Goal: Information Seeking & Learning: Compare options

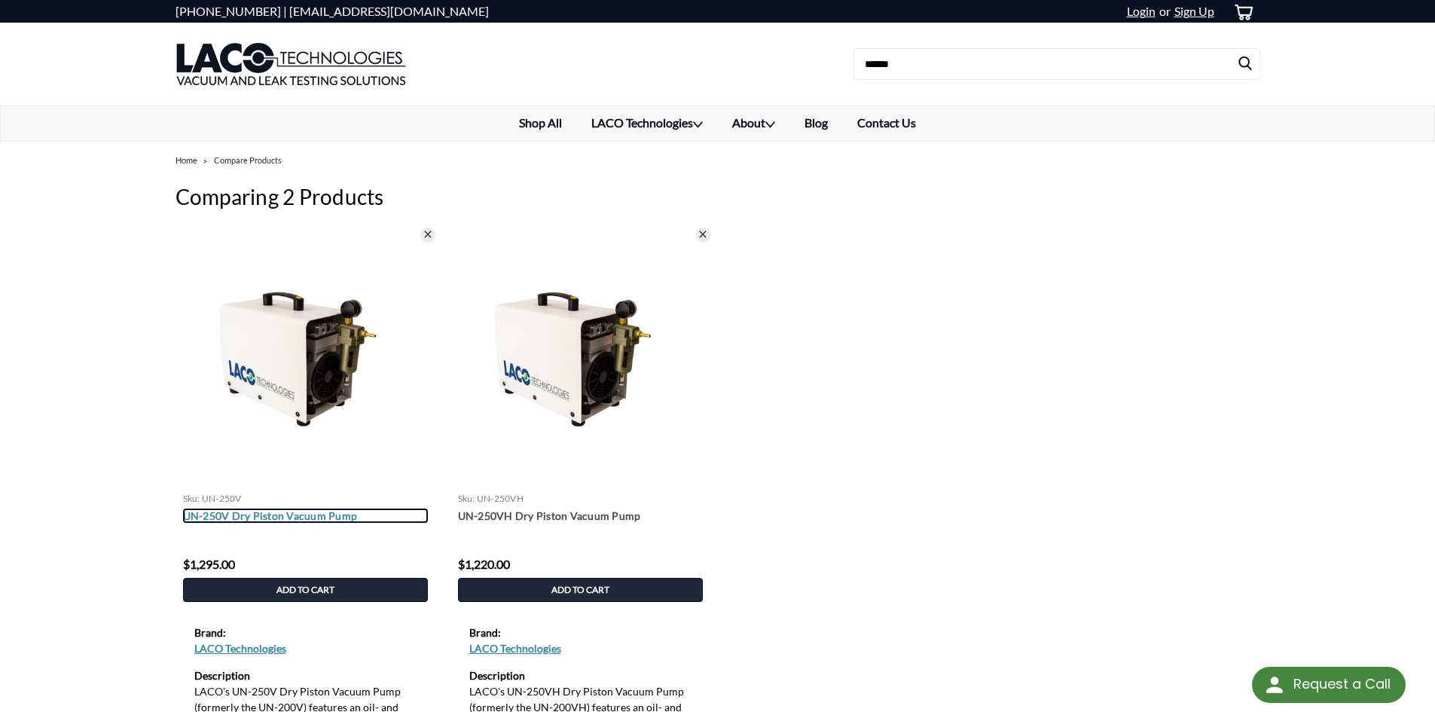
click at [228, 517] on link "UN-250V Dry Piston Vacuum Pump" at bounding box center [305, 515] width 245 height 14
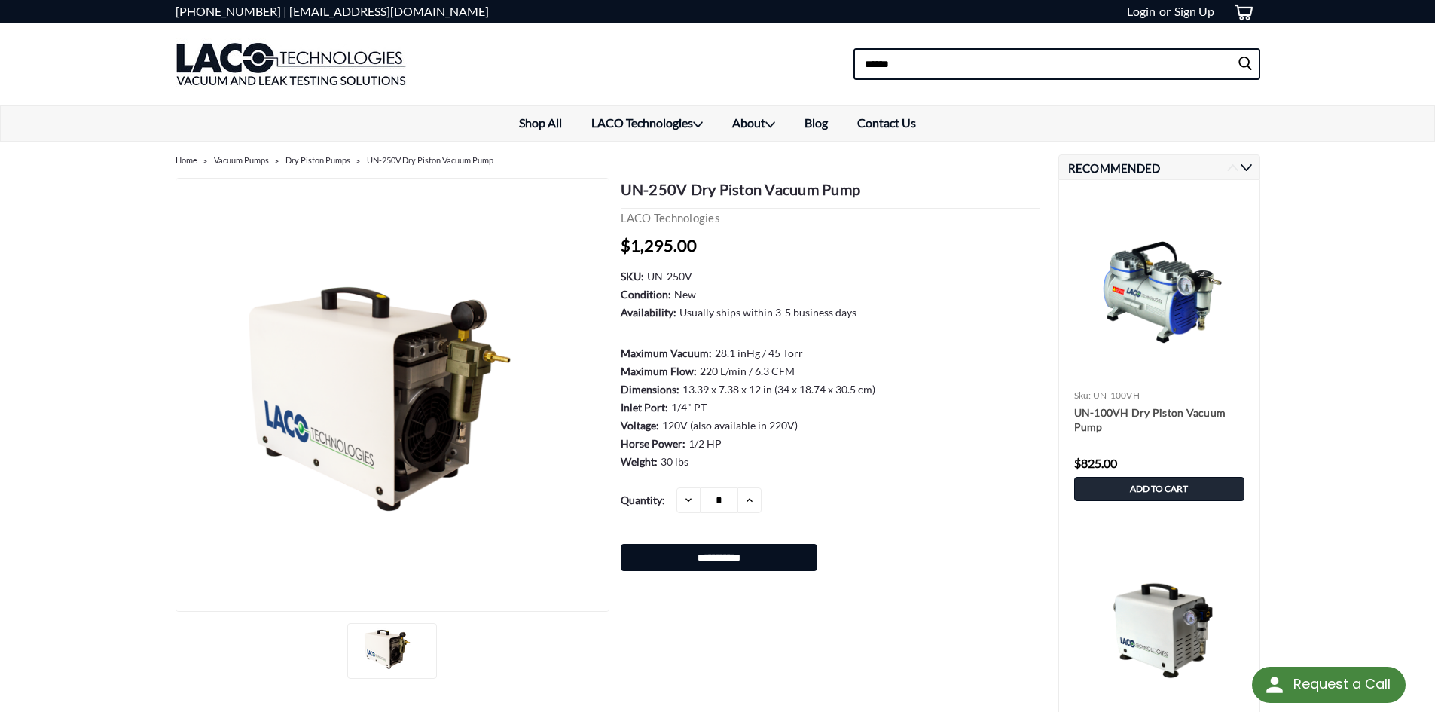
click at [1030, 67] on input at bounding box center [1056, 64] width 407 height 32
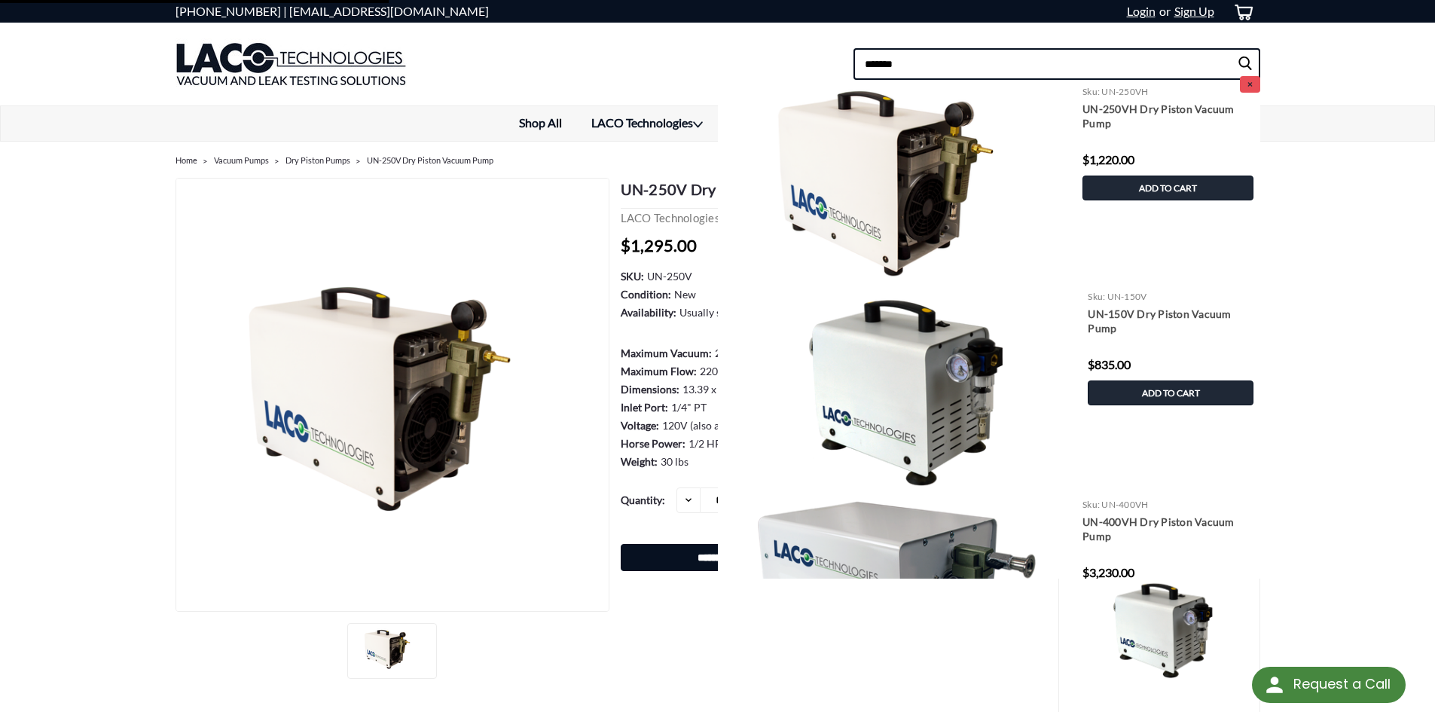
type input "*******"
click at [1237, 49] on input "submit" at bounding box center [1248, 64] width 23 height 30
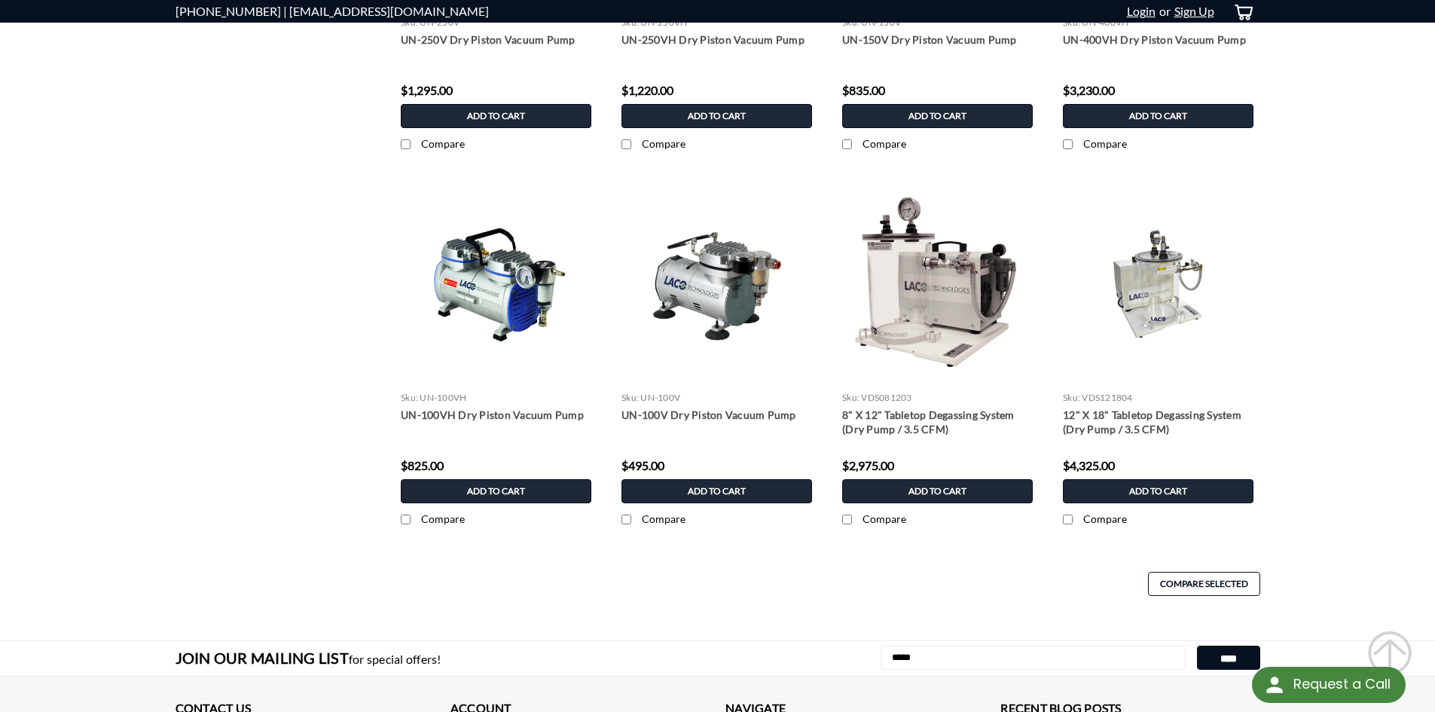
scroll to position [603, 0]
click at [1326, 344] on body "Request a Call Request a Call .st0{fill:#4D4D4D;} Created with Sketch. Created …" at bounding box center [717, 238] width 1435 height 1682
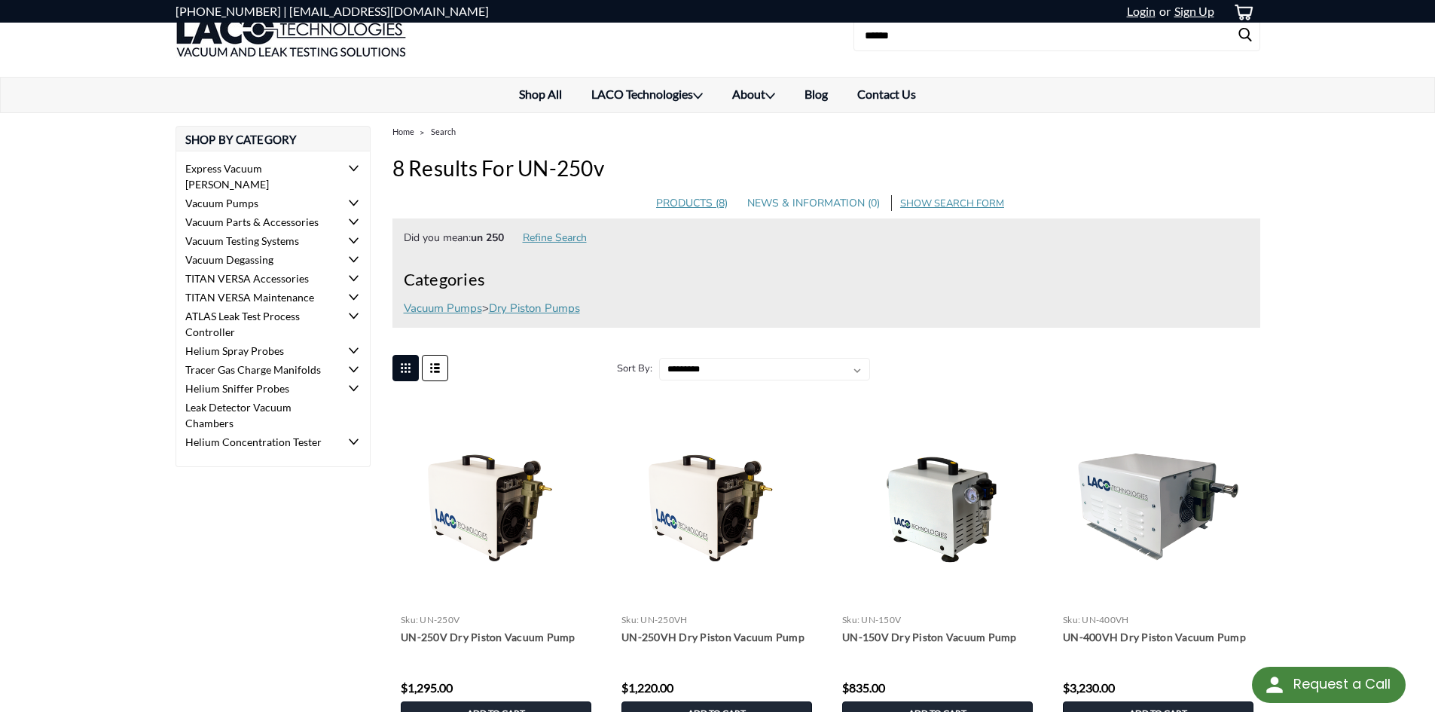
scroll to position [0, 0]
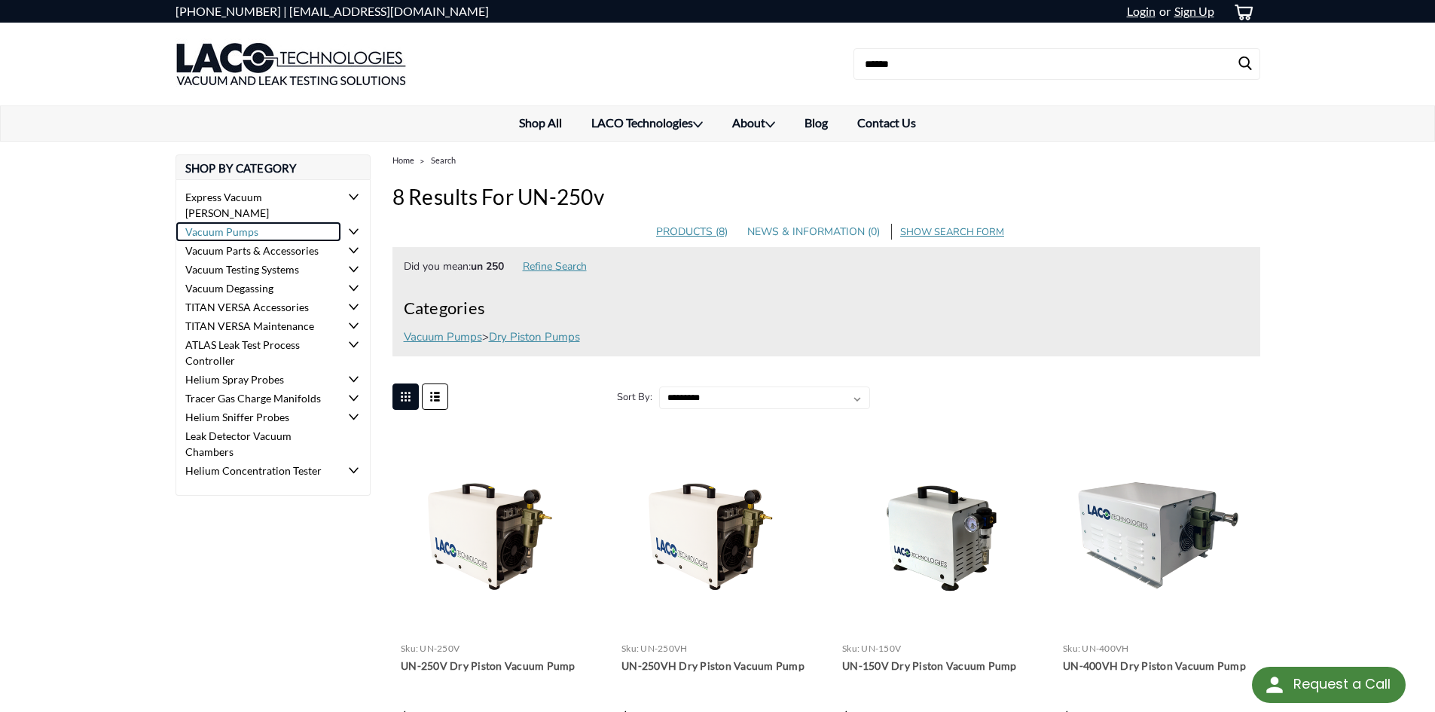
drag, startPoint x: 257, startPoint y: 200, endPoint x: 194, endPoint y: 221, distance: 66.5
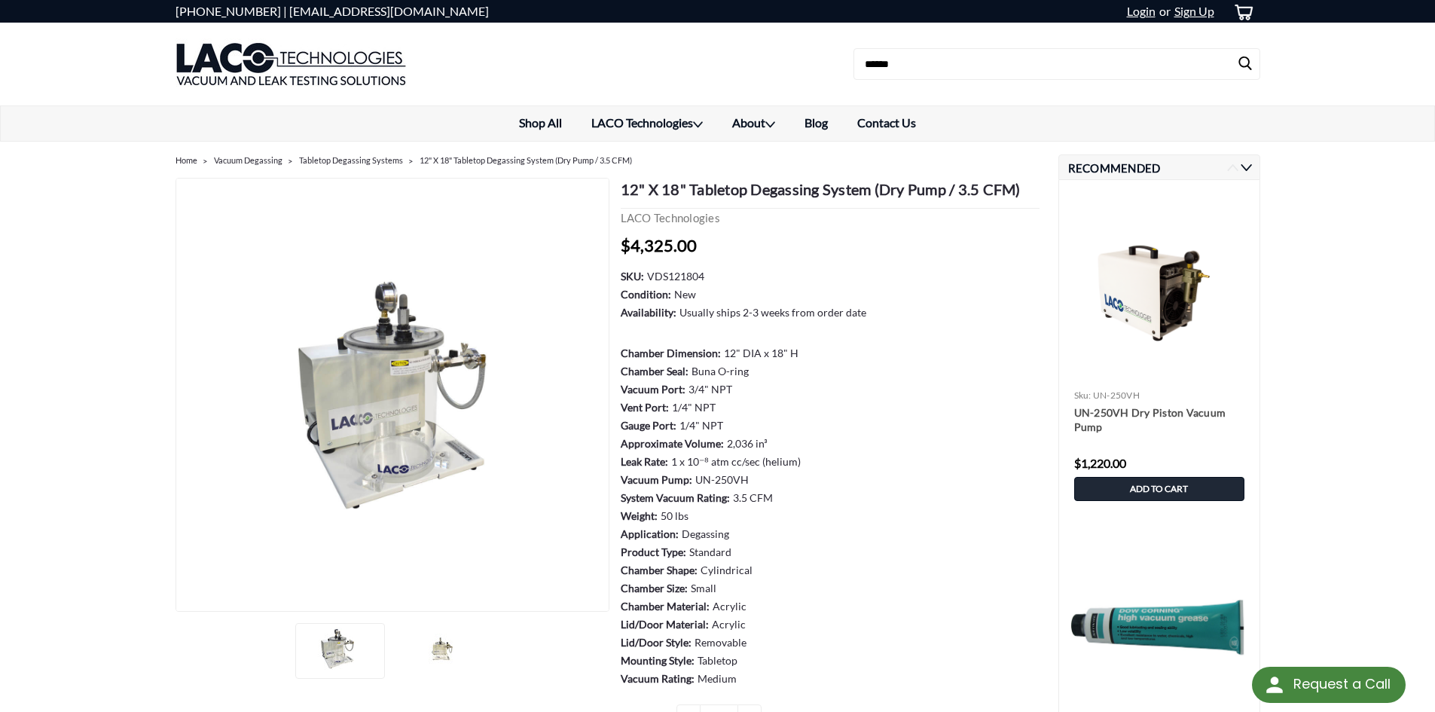
scroll to position [75, 0]
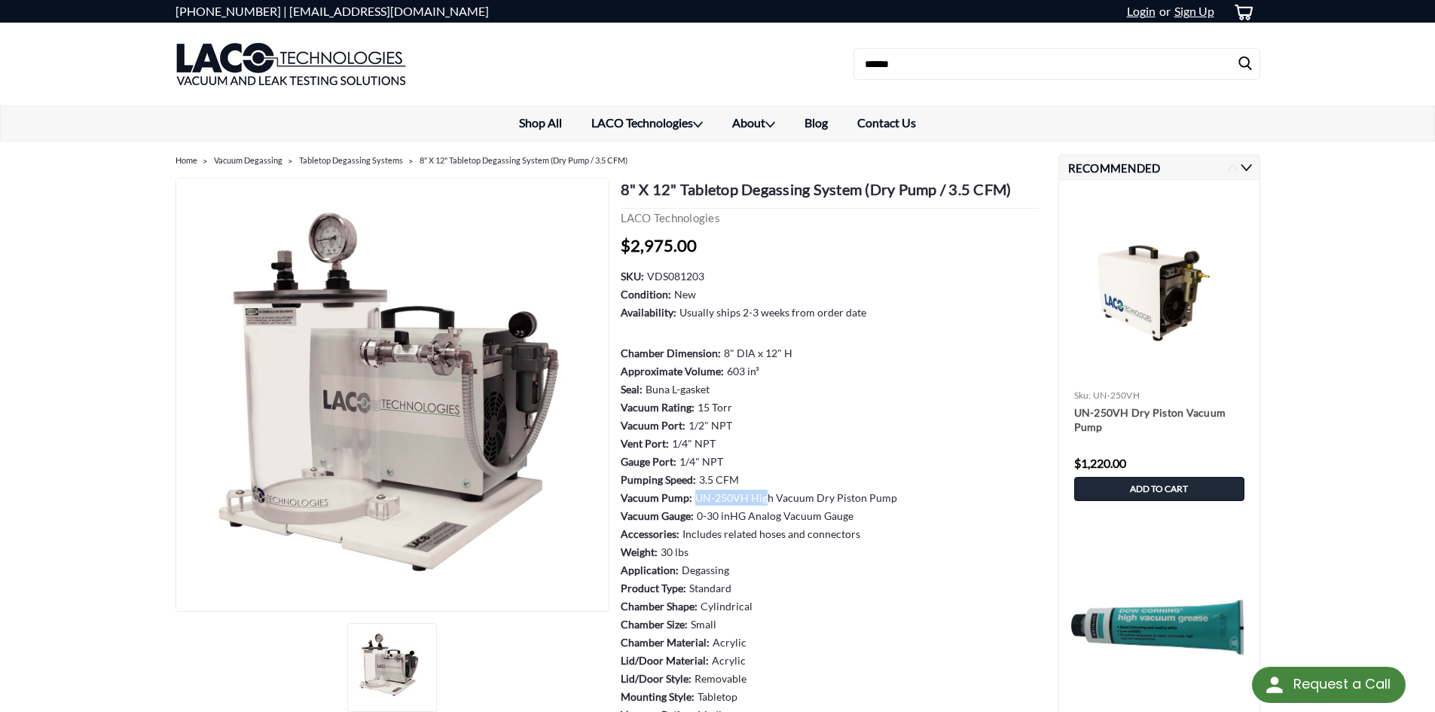
drag, startPoint x: 693, startPoint y: 504, endPoint x: 766, endPoint y: 497, distance: 73.4
click at [766, 497] on dd "UN-250VH High Vacuum Dry Piston Pump" at bounding box center [796, 498] width 202 height 16
click at [913, 484] on dl "SKU: VDS081203 Condition: New Availability: Usually ships 2-3 weeks from order …" at bounding box center [830, 496] width 419 height 456
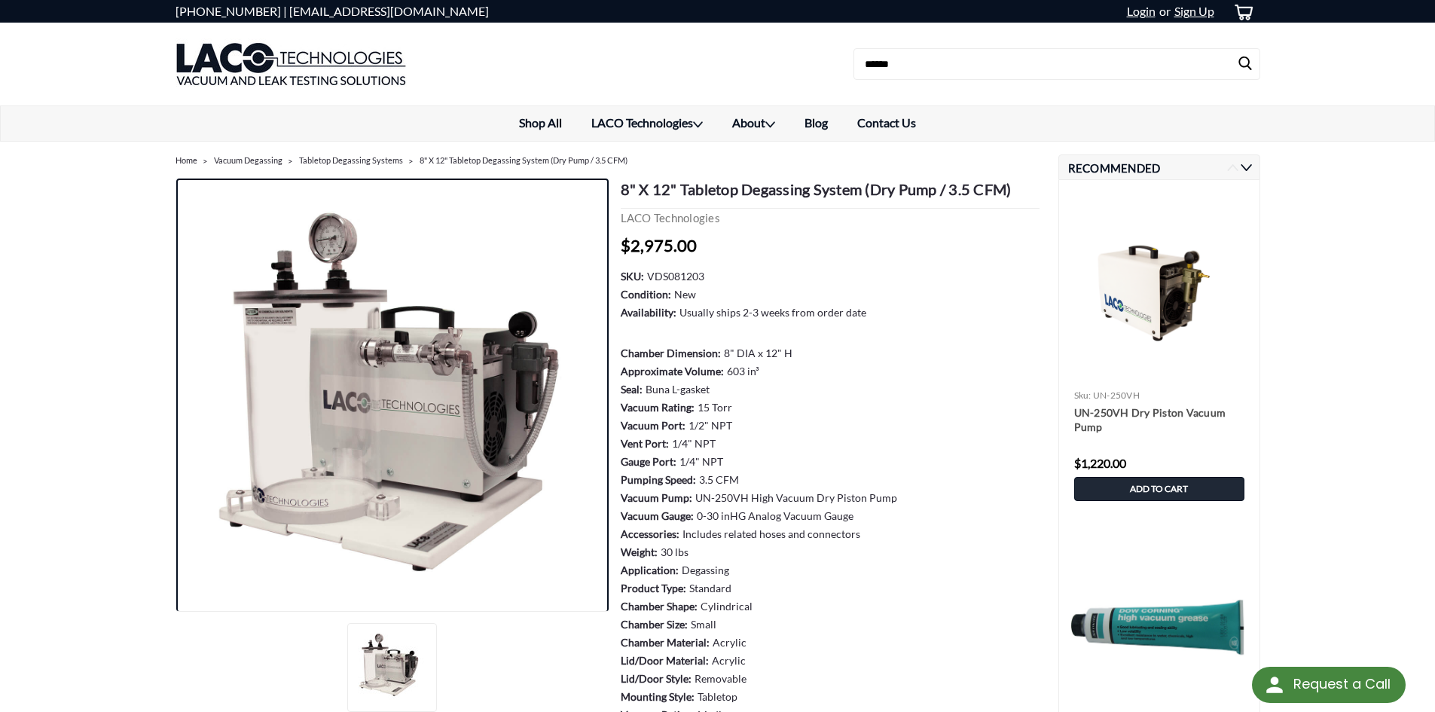
drag, startPoint x: 327, startPoint y: 219, endPoint x: 331, endPoint y: 228, distance: 10.1
click at [331, 228] on img at bounding box center [392, 396] width 434 height 434
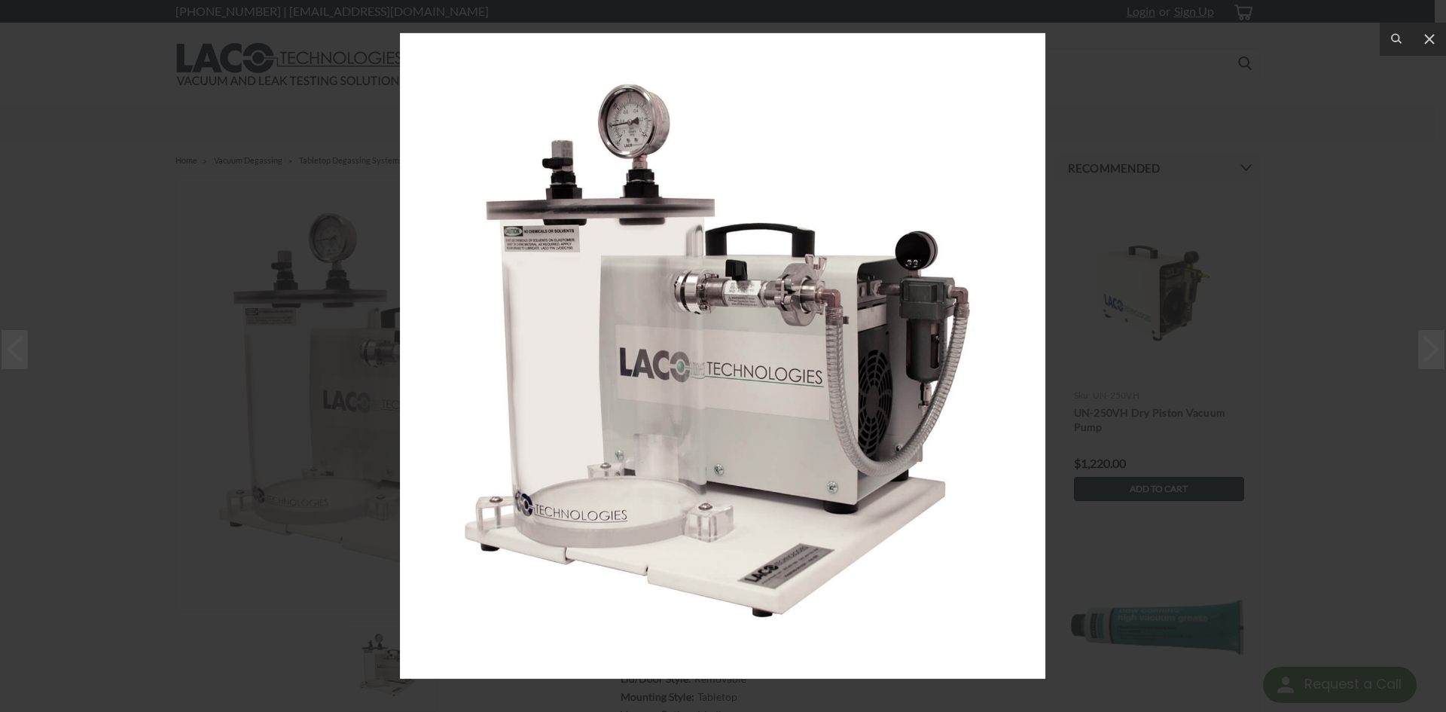
click at [639, 141] on img at bounding box center [722, 355] width 645 height 645
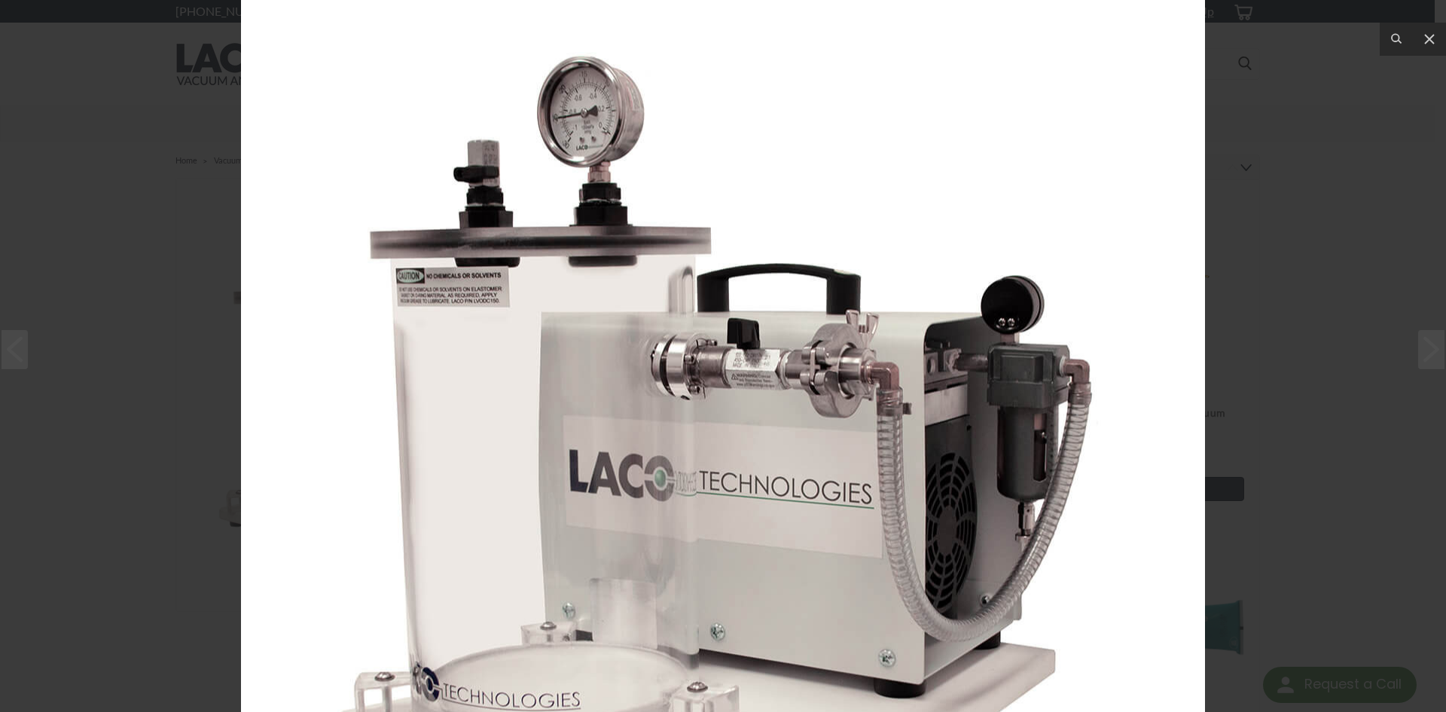
click at [639, 141] on img at bounding box center [723, 462] width 964 height 964
click at [578, 132] on img at bounding box center [723, 462] width 964 height 964
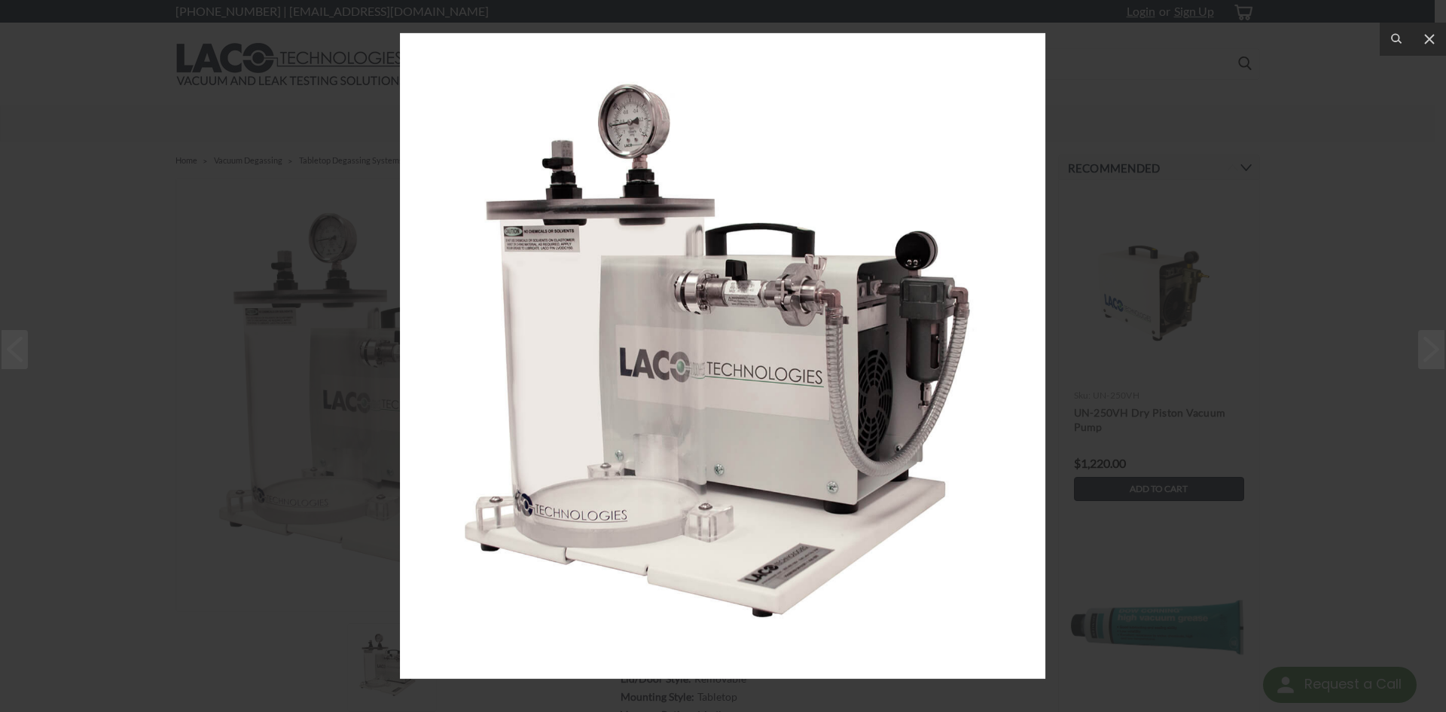
click at [621, 133] on img at bounding box center [722, 355] width 645 height 645
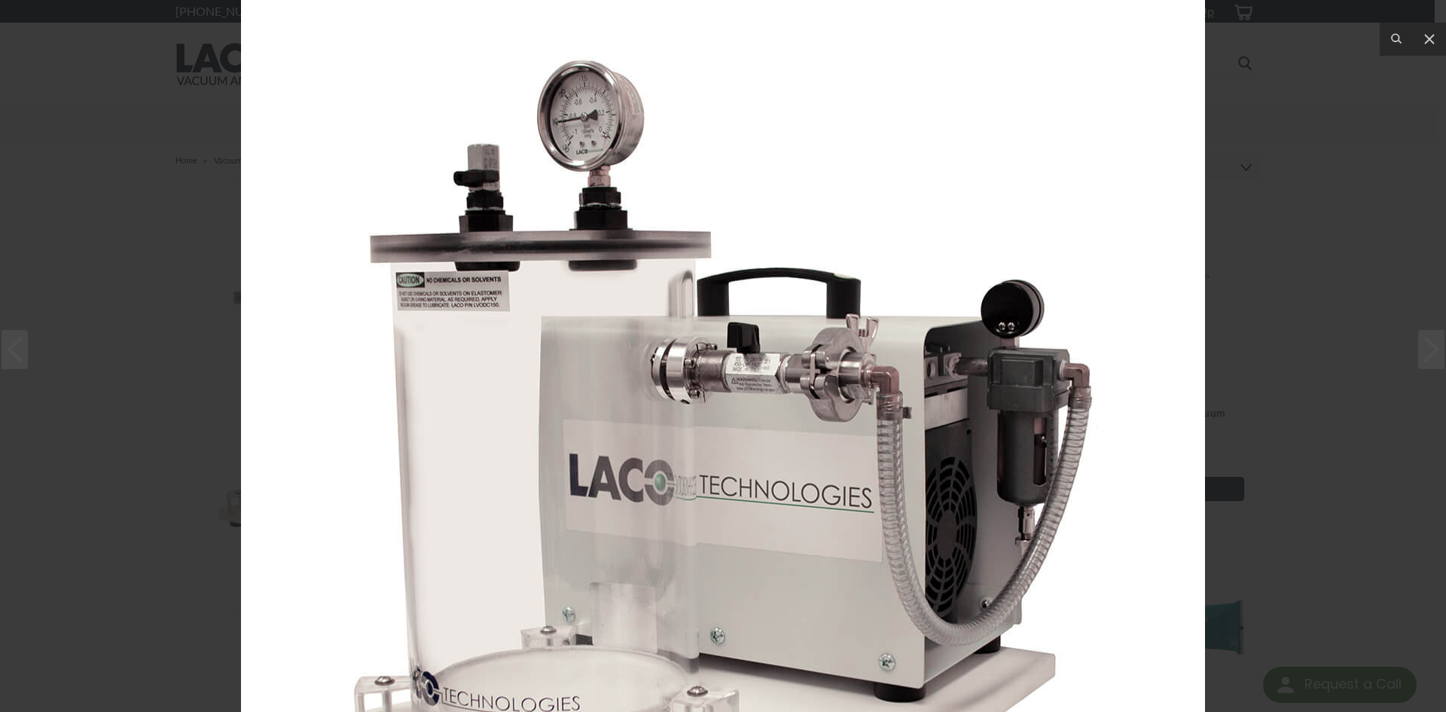
click at [621, 151] on img at bounding box center [723, 466] width 964 height 964
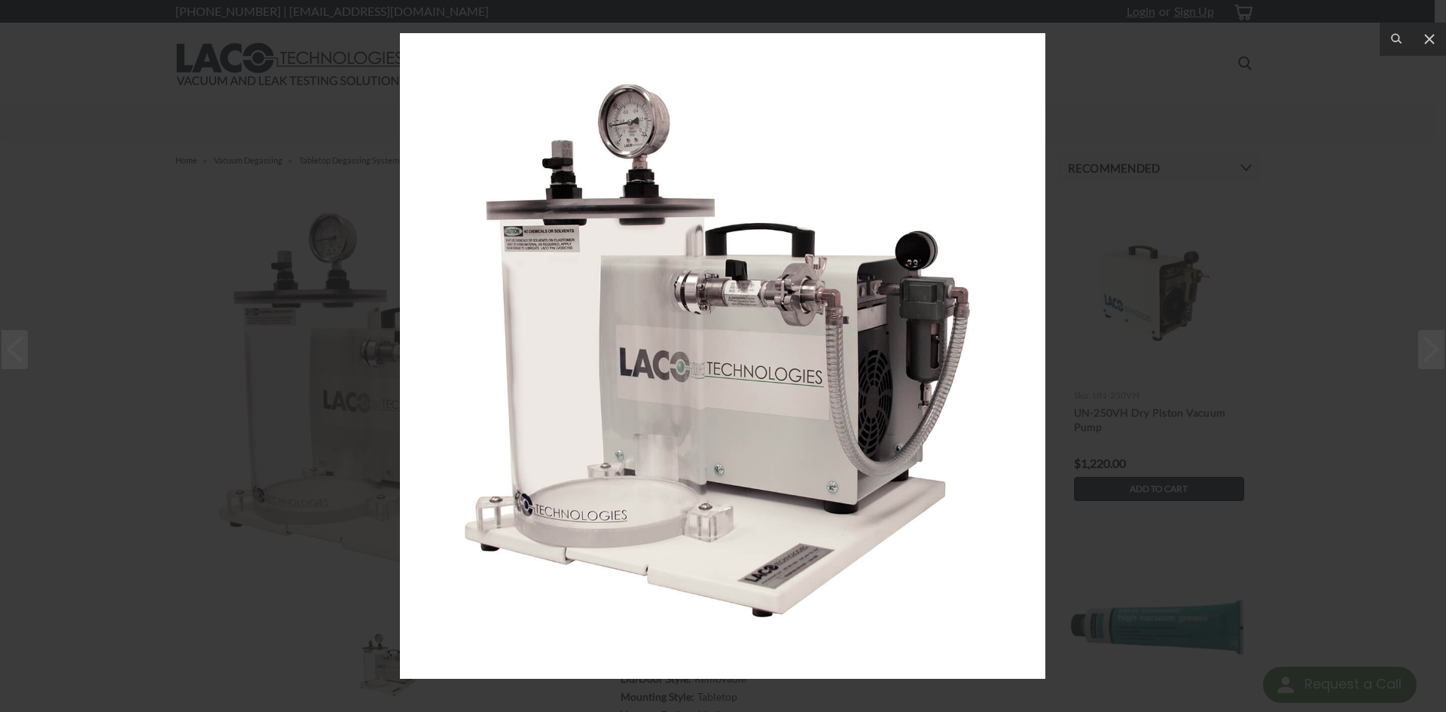
click at [268, 200] on div at bounding box center [723, 356] width 1446 height 712
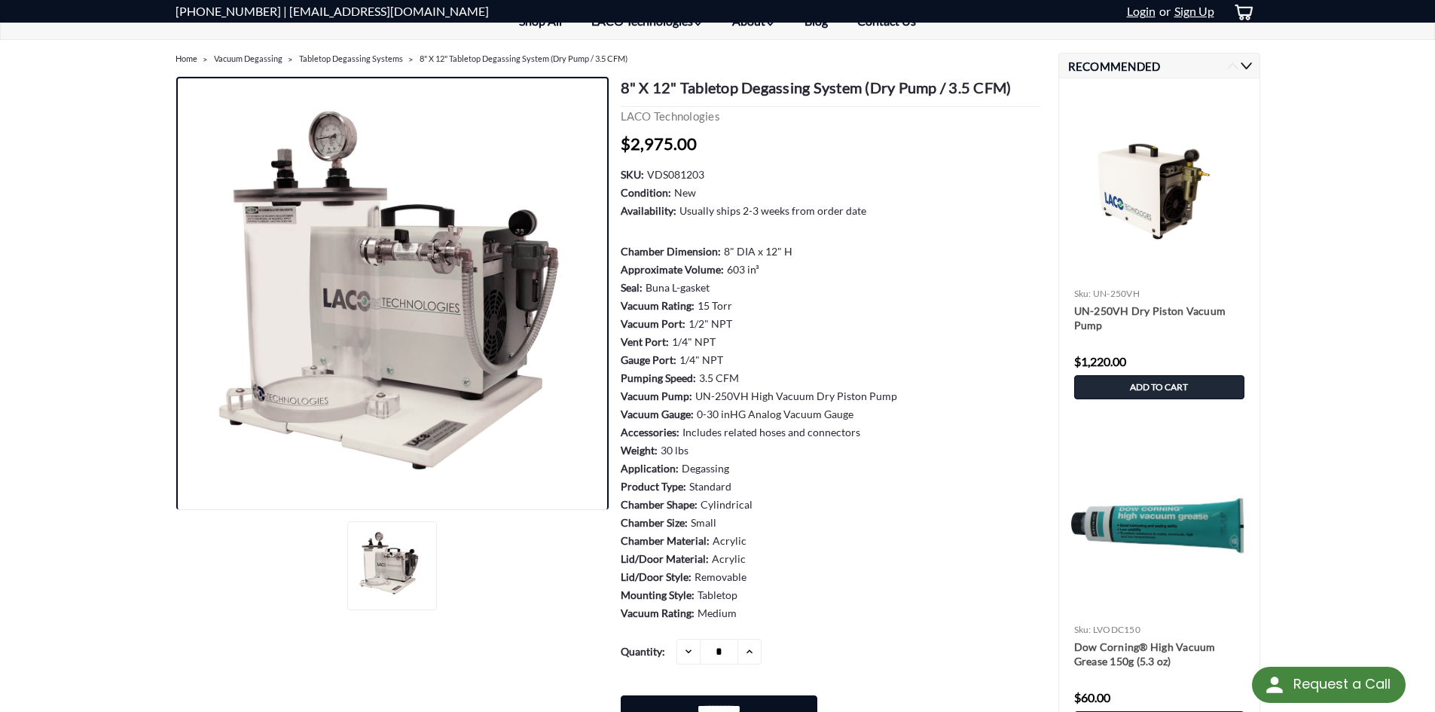
scroll to position [75, 0]
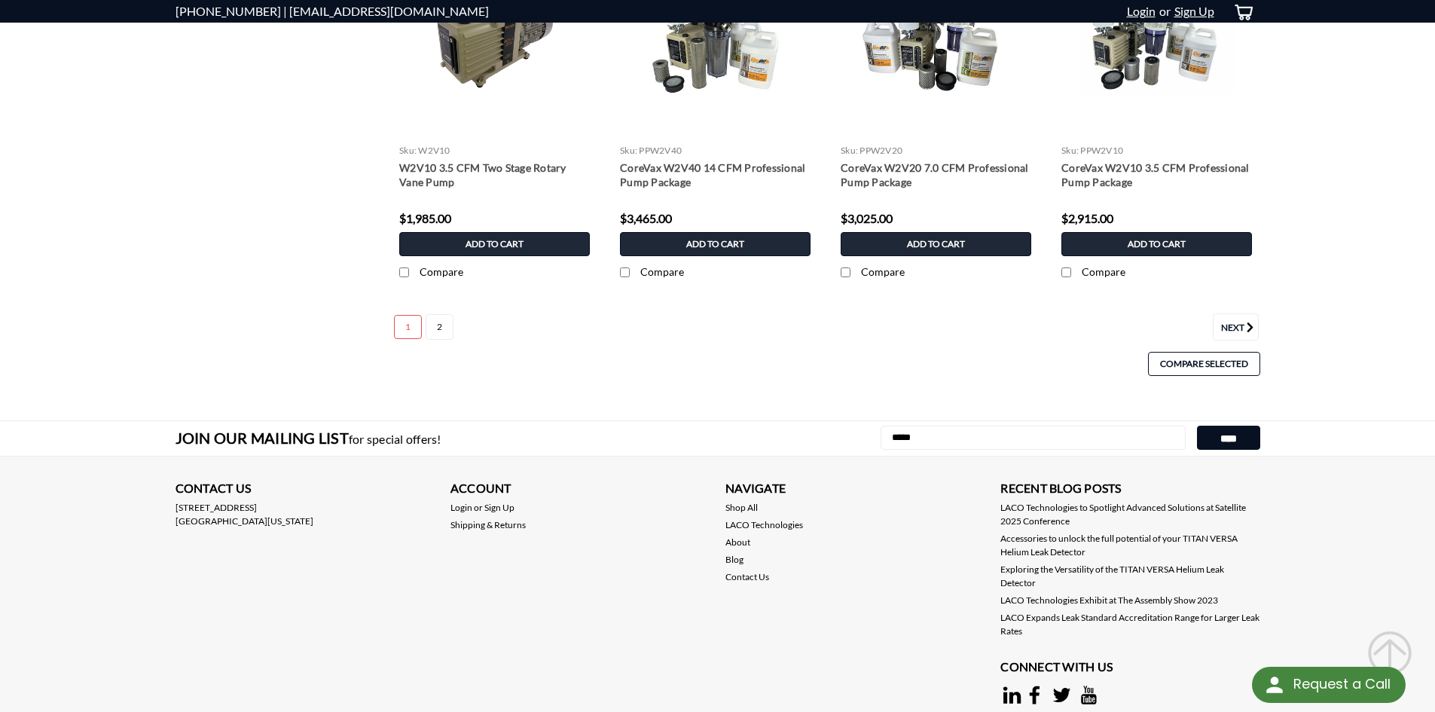
scroll to position [1431, 0]
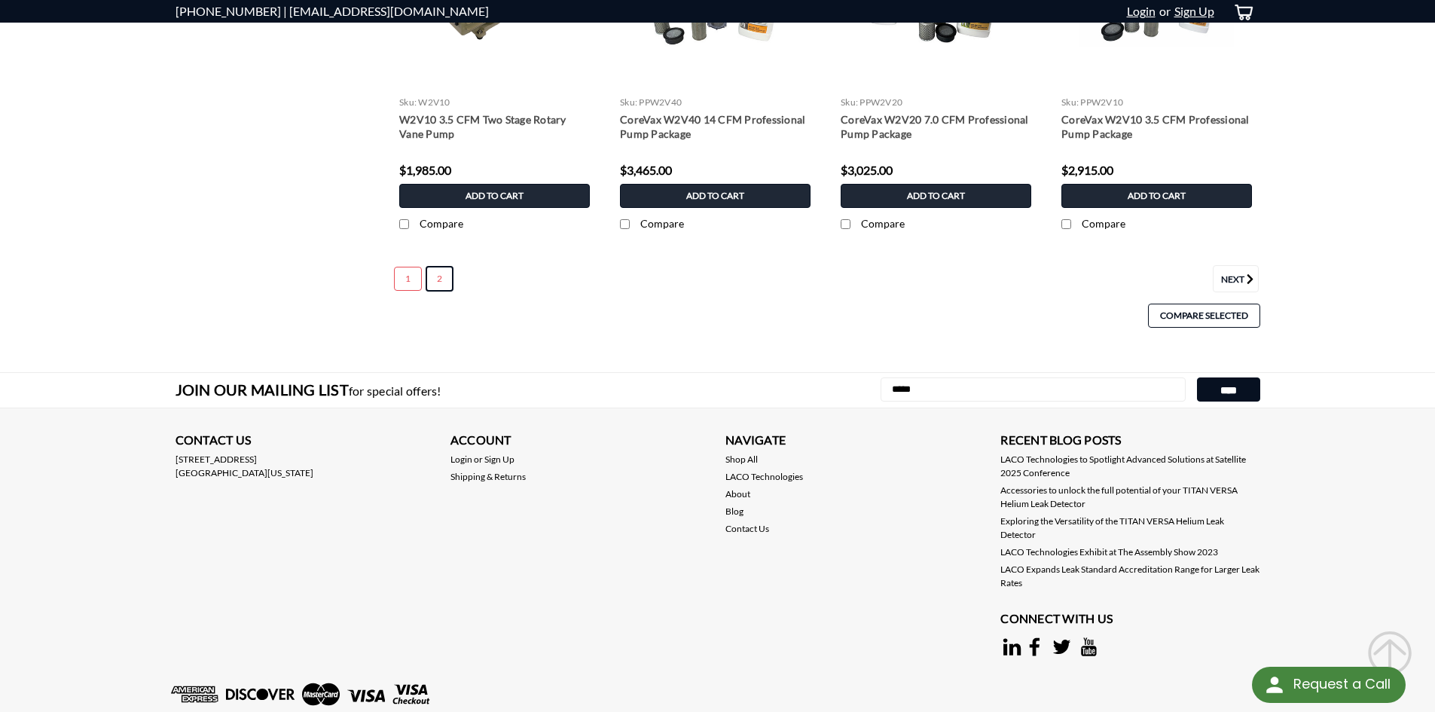
click at [445, 282] on link "2" at bounding box center [440, 279] width 28 height 26
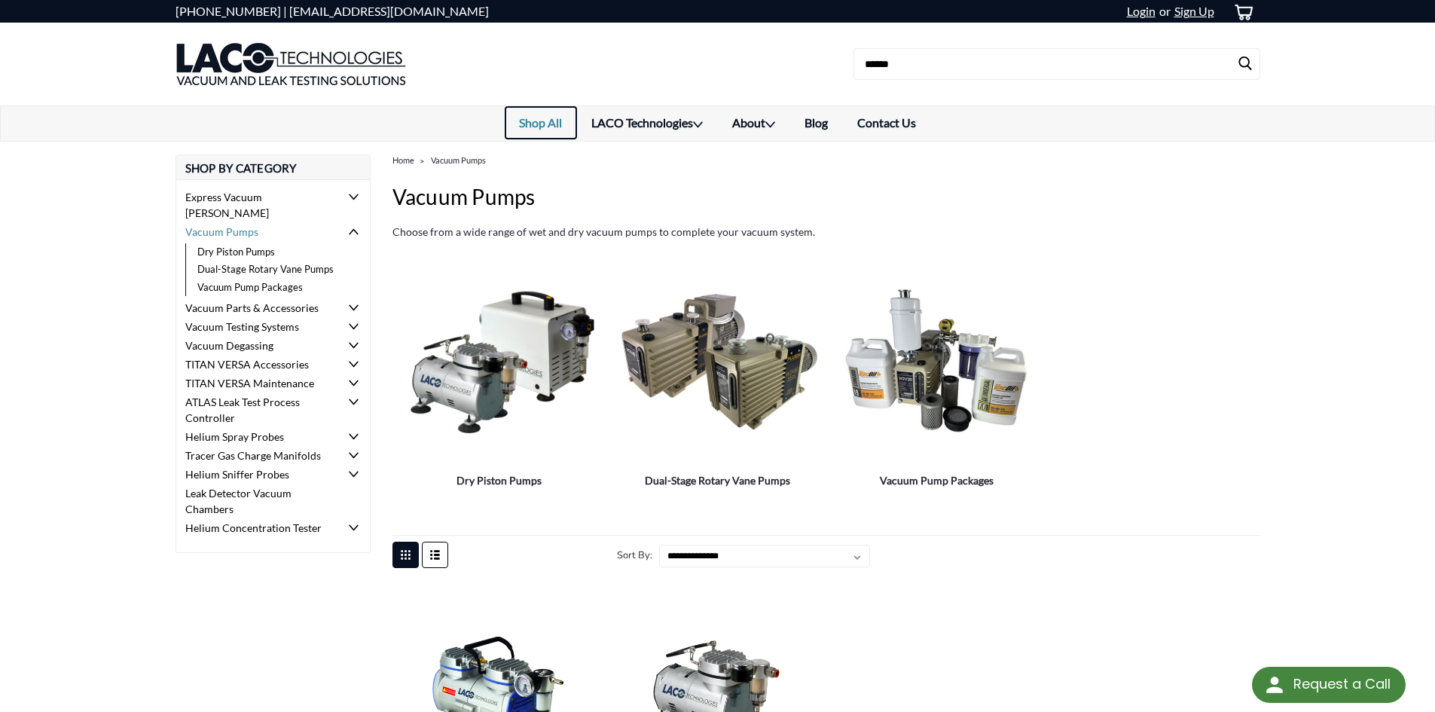
click at [545, 125] on link "Shop All" at bounding box center [541, 122] width 72 height 33
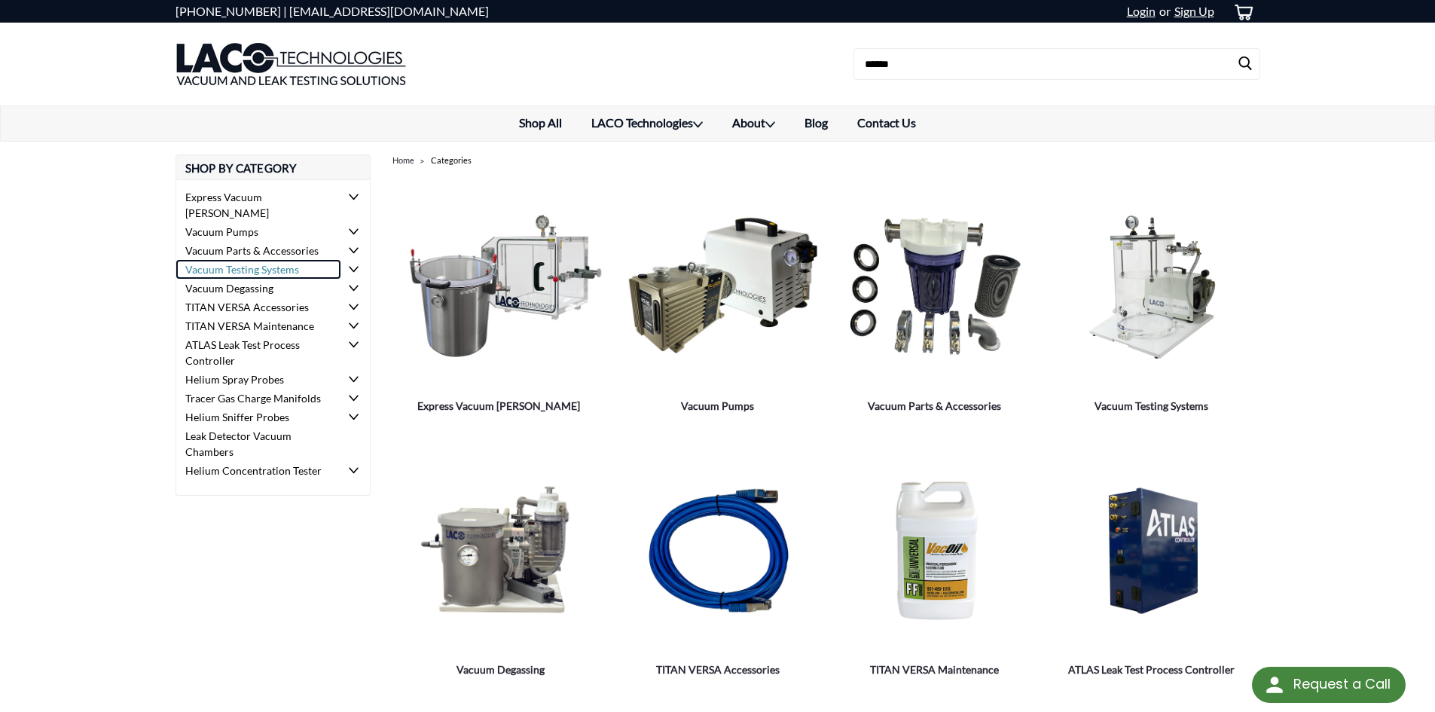
click at [294, 260] on link "Vacuum Testing Systems" at bounding box center [258, 269] width 165 height 19
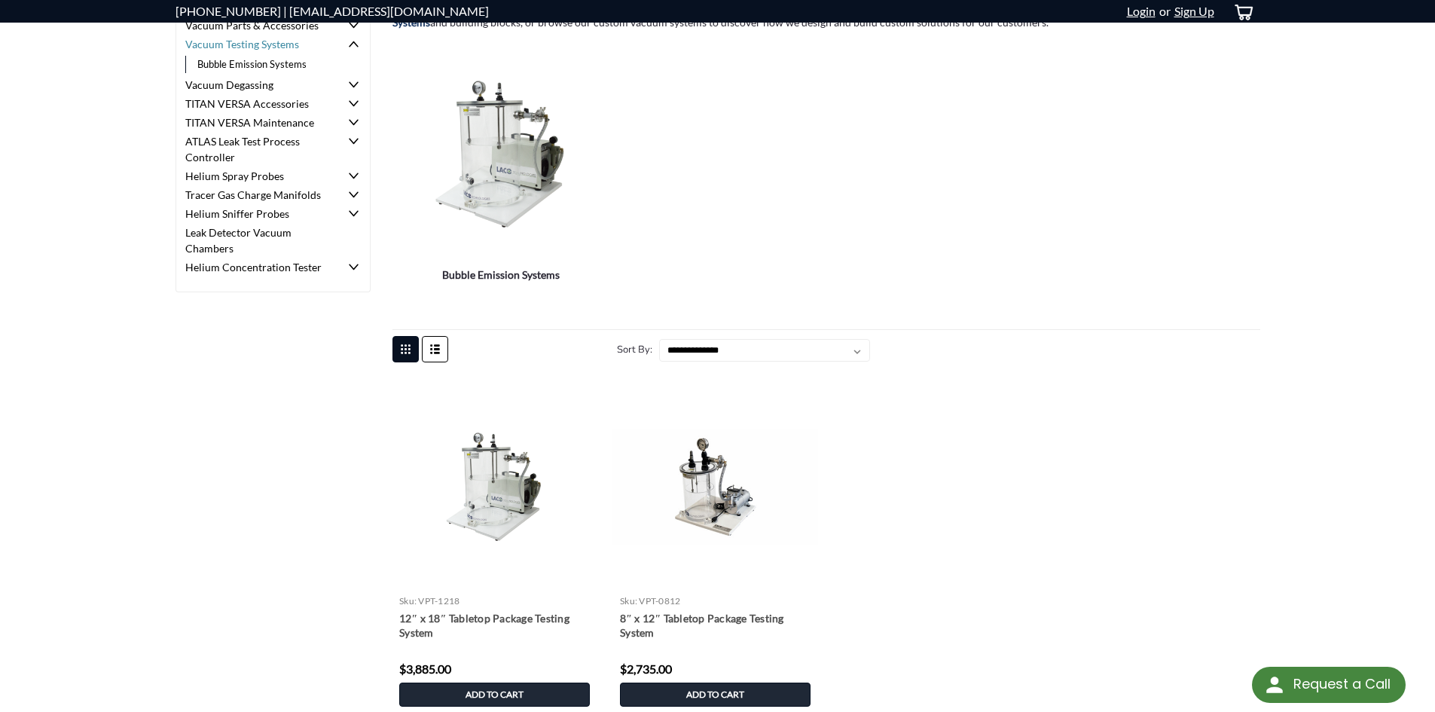
scroll to position [301, 0]
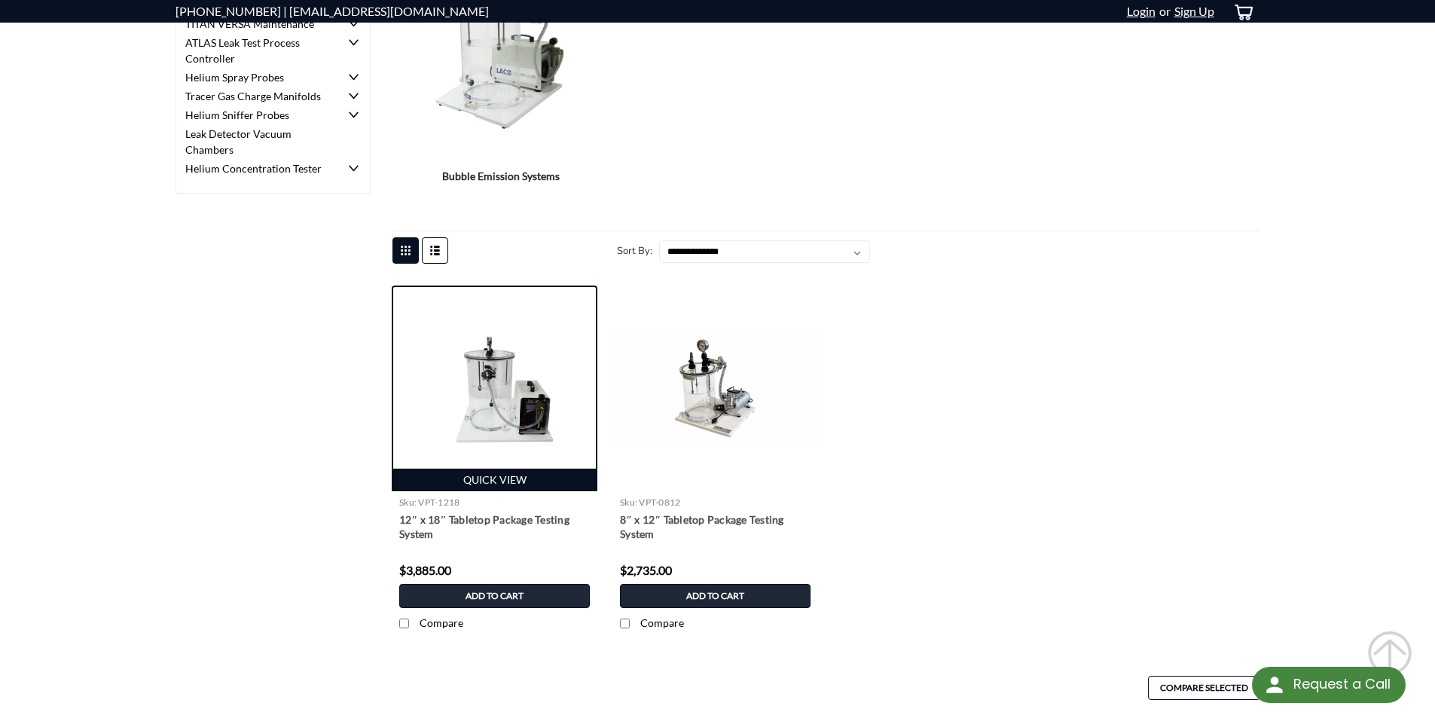
click at [517, 362] on img at bounding box center [495, 387] width 206 height 115
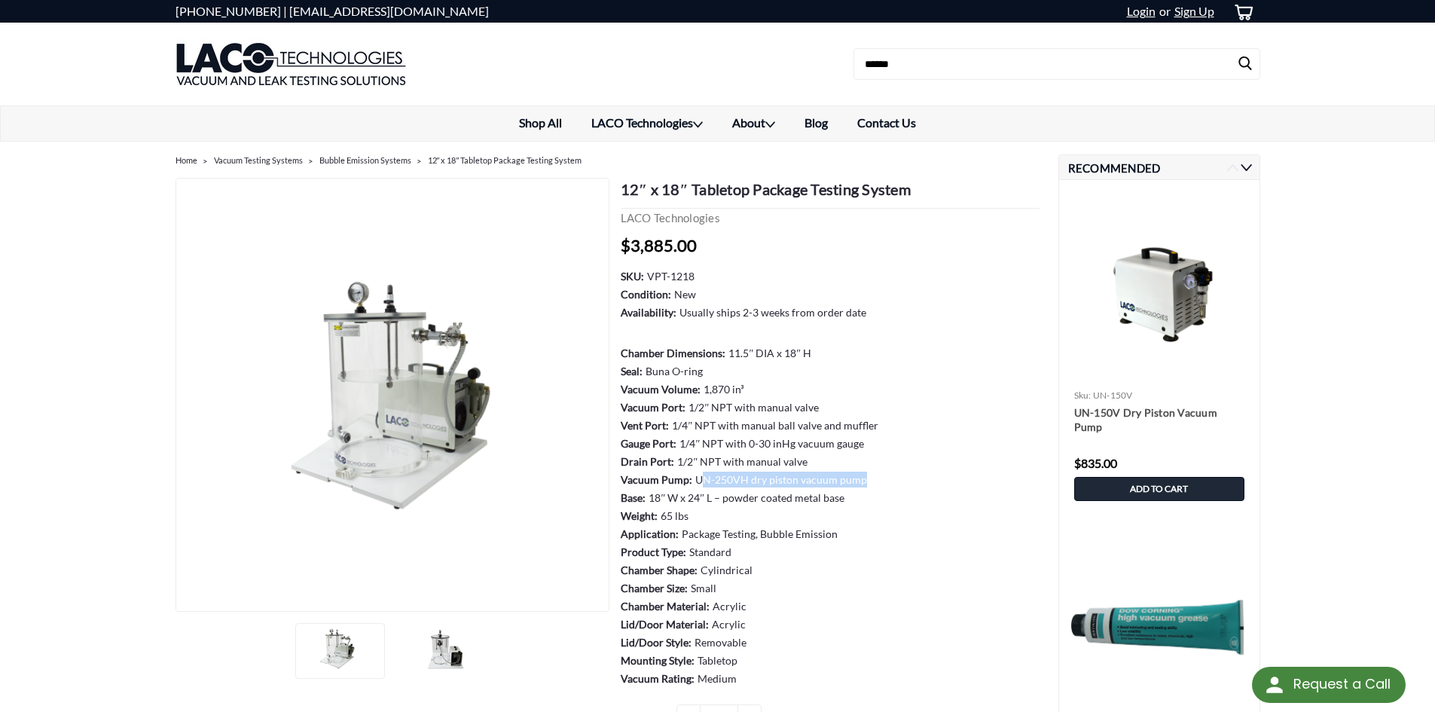
drag, startPoint x: 860, startPoint y: 475, endPoint x: 697, endPoint y: 478, distance: 162.7
click at [697, 478] on dd "UN-250VH dry piston vacuum pump" at bounding box center [781, 479] width 172 height 16
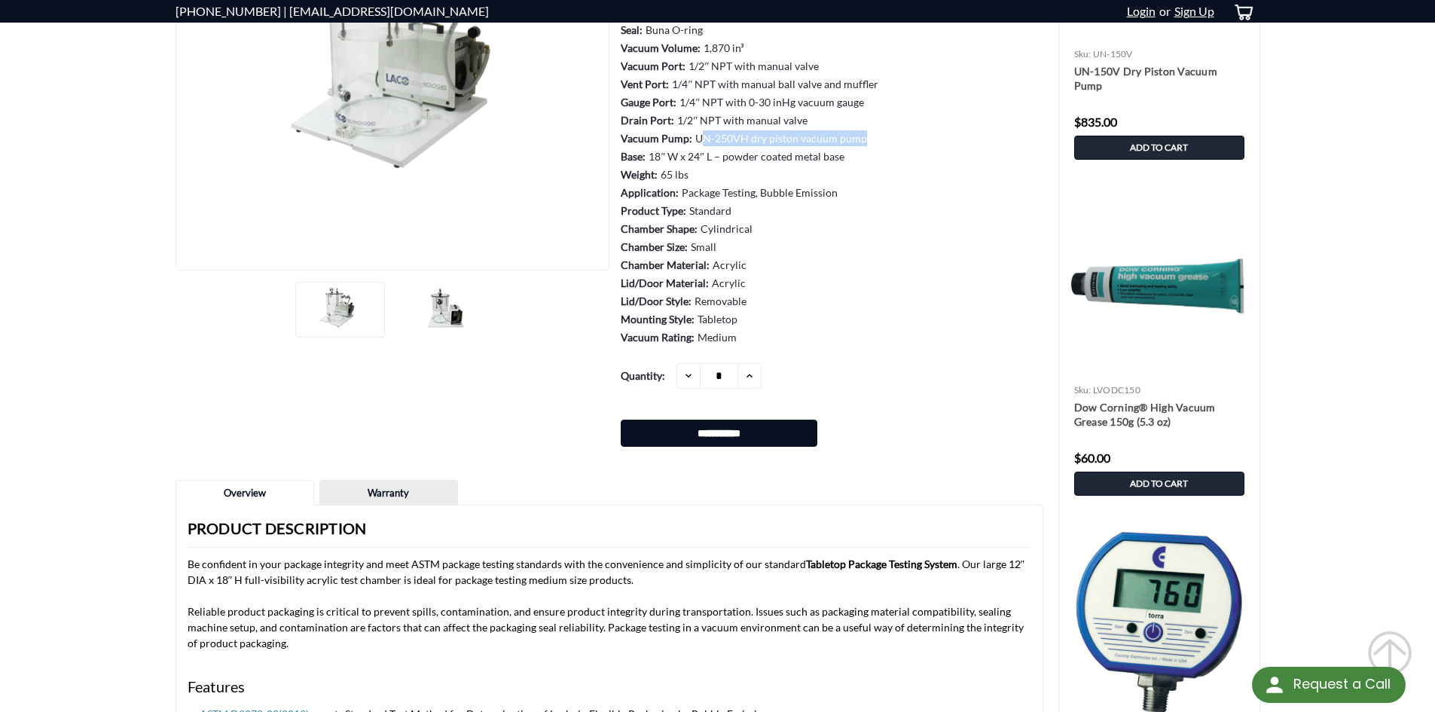
scroll to position [452, 0]
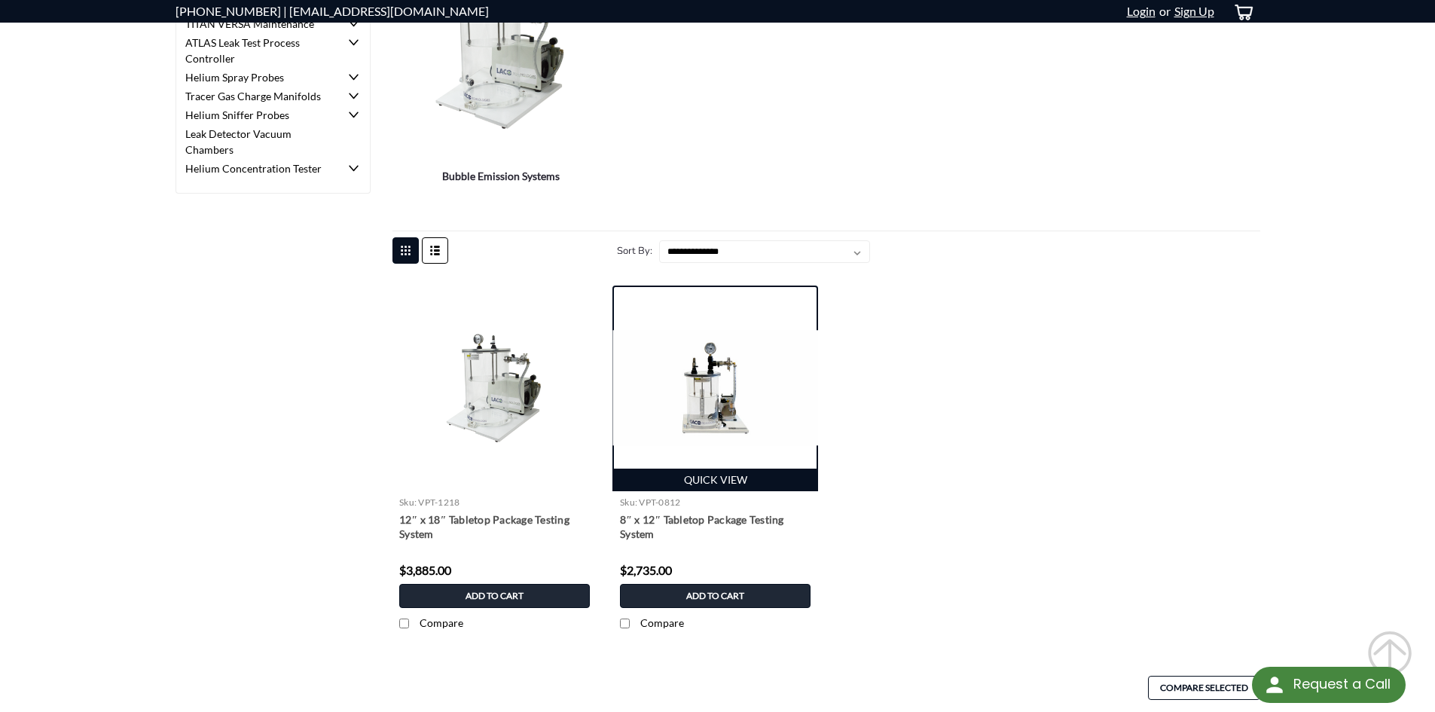
click at [722, 401] on img at bounding box center [715, 387] width 206 height 115
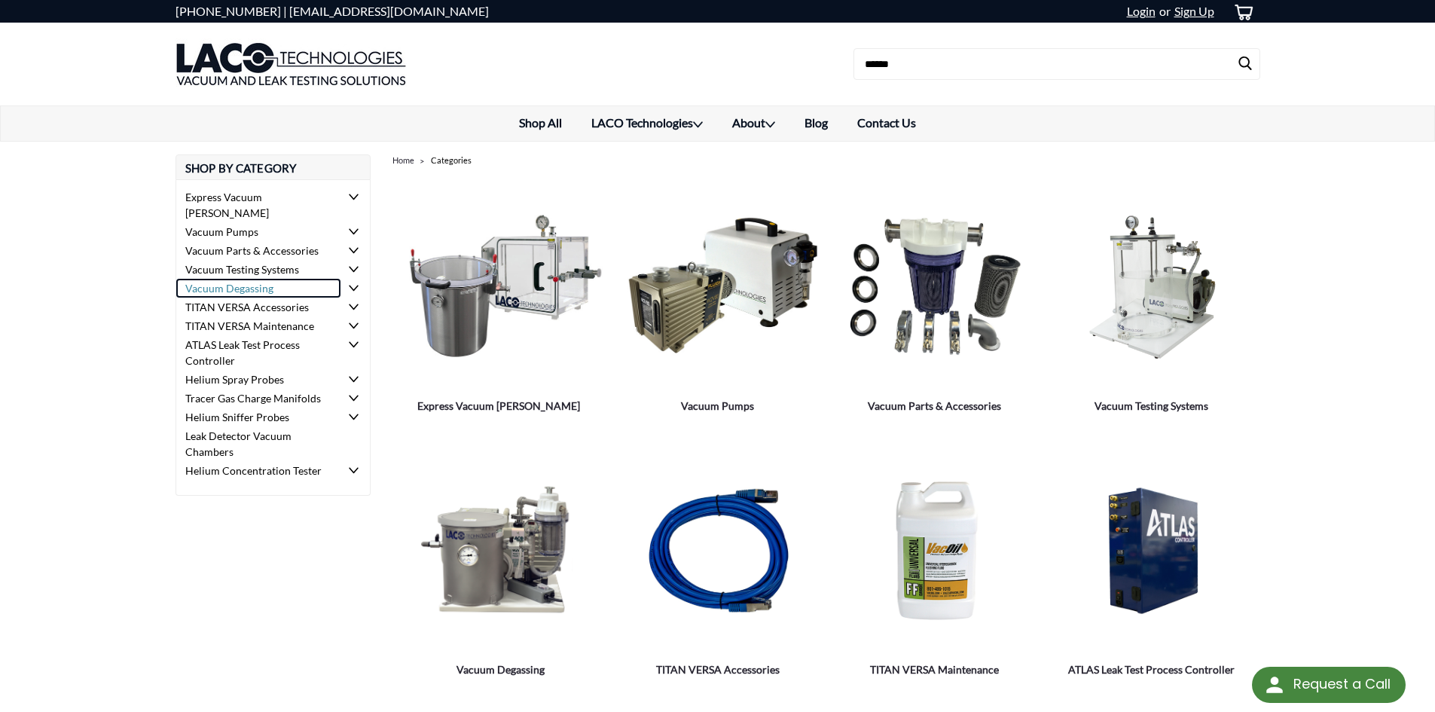
click at [252, 279] on link "Vacuum Degassing" at bounding box center [258, 288] width 165 height 19
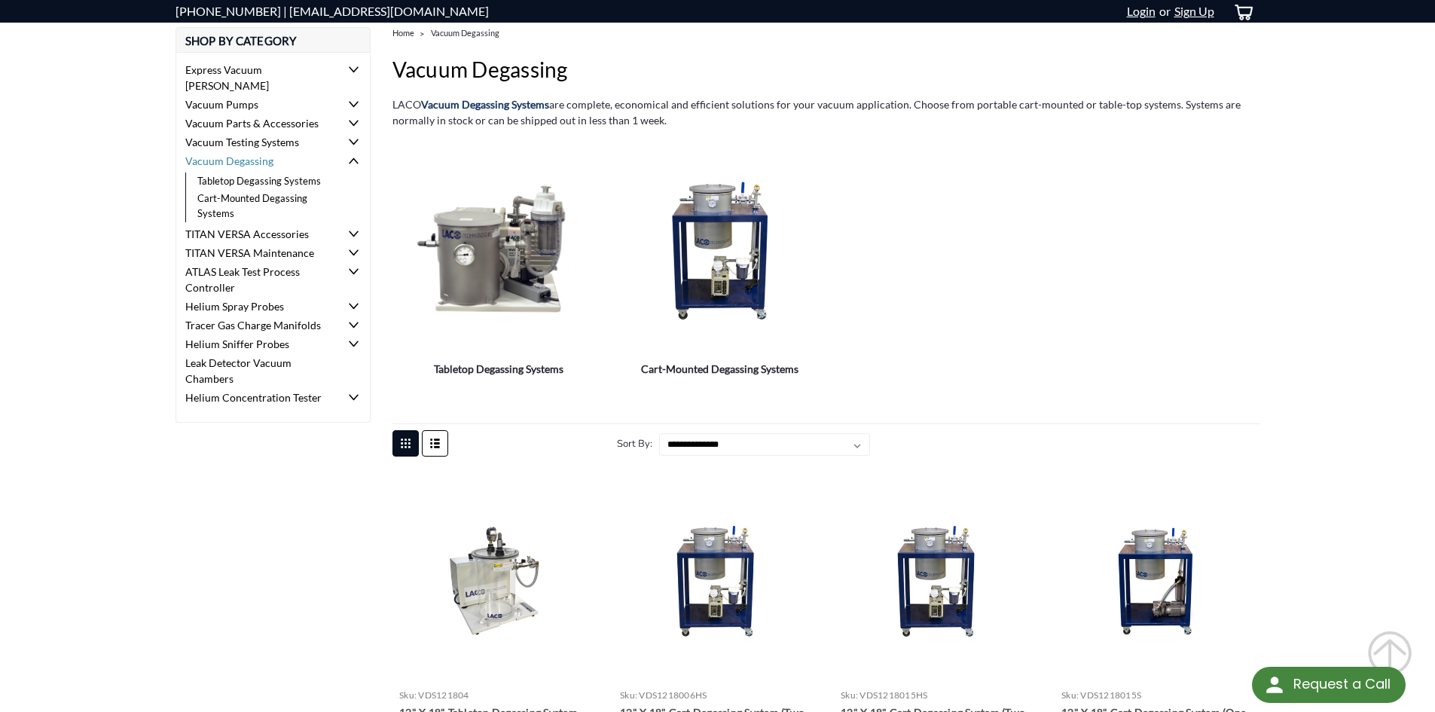
scroll to position [75, 0]
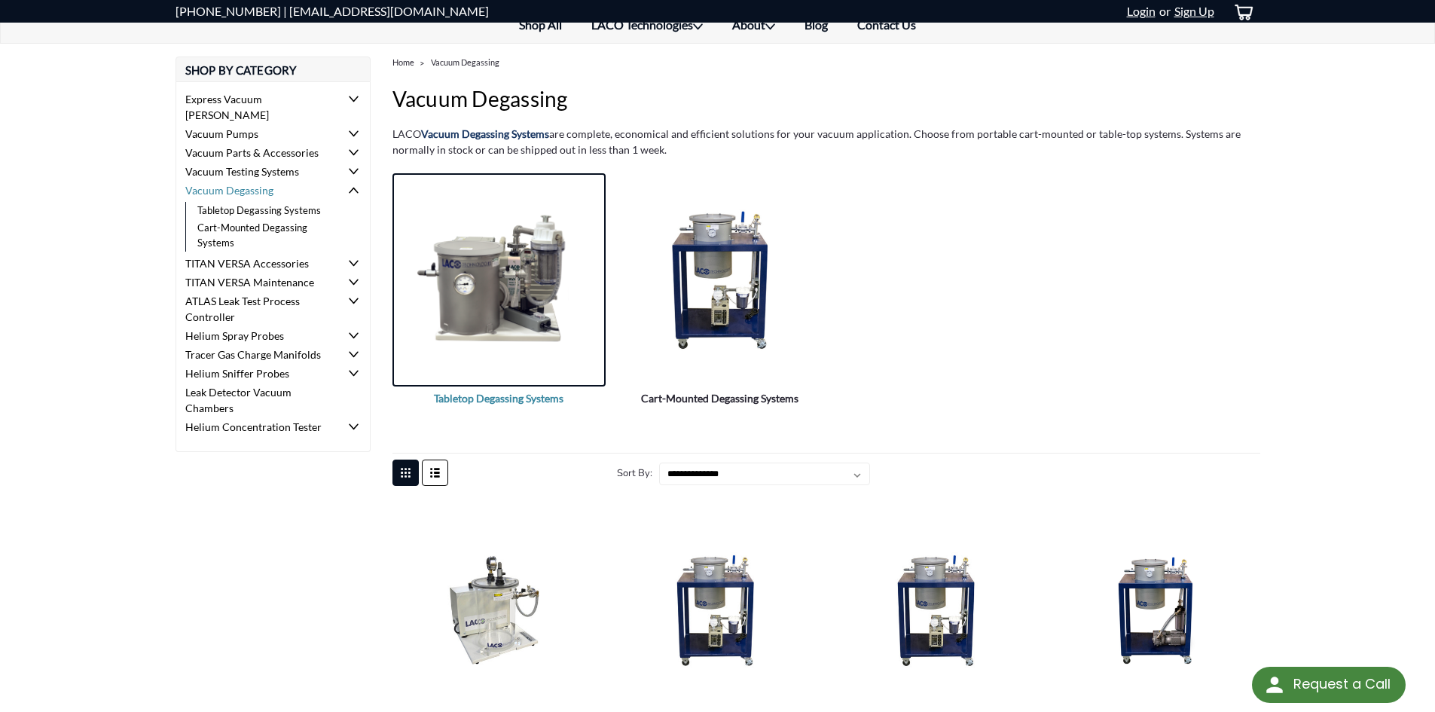
click at [500, 295] on img "Tabletop Degassing Systems" at bounding box center [498, 279] width 213 height 154
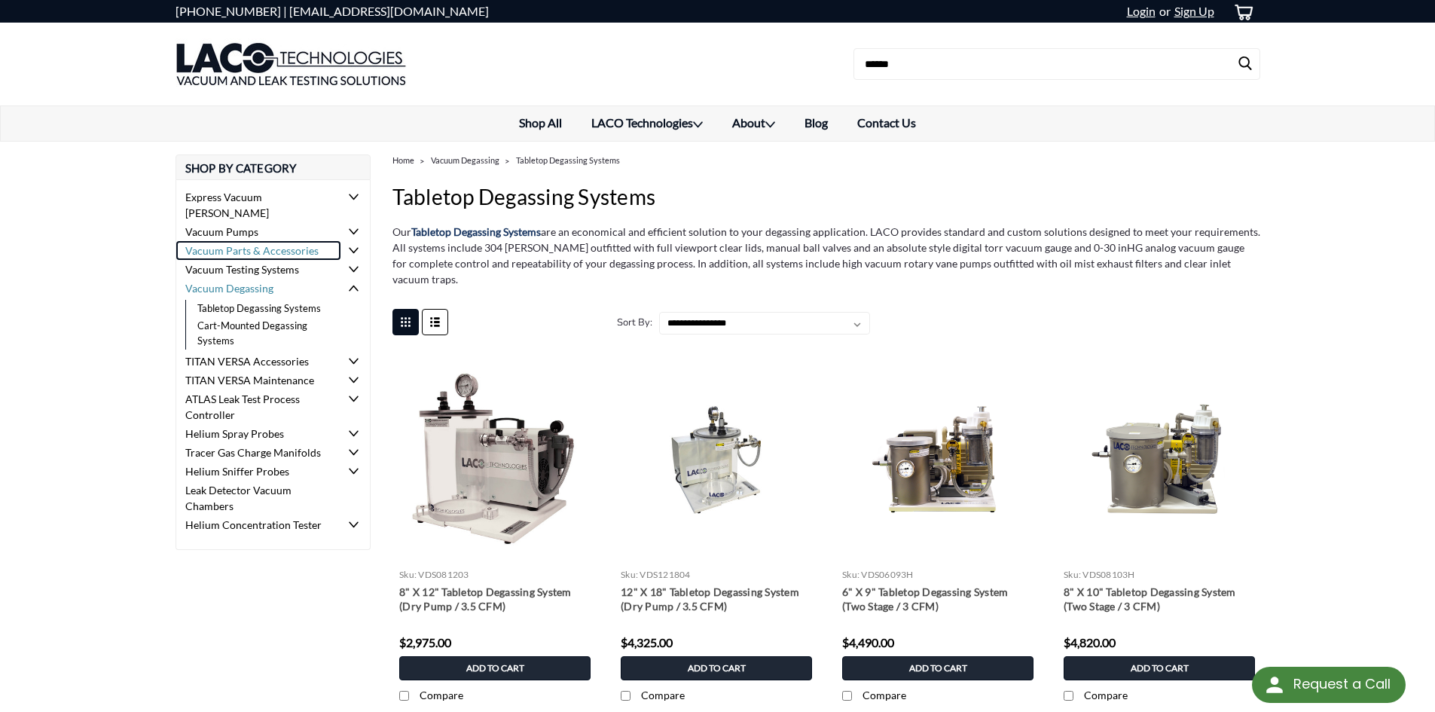
click at [259, 241] on link "Vacuum Parts & Accessories" at bounding box center [258, 250] width 165 height 19
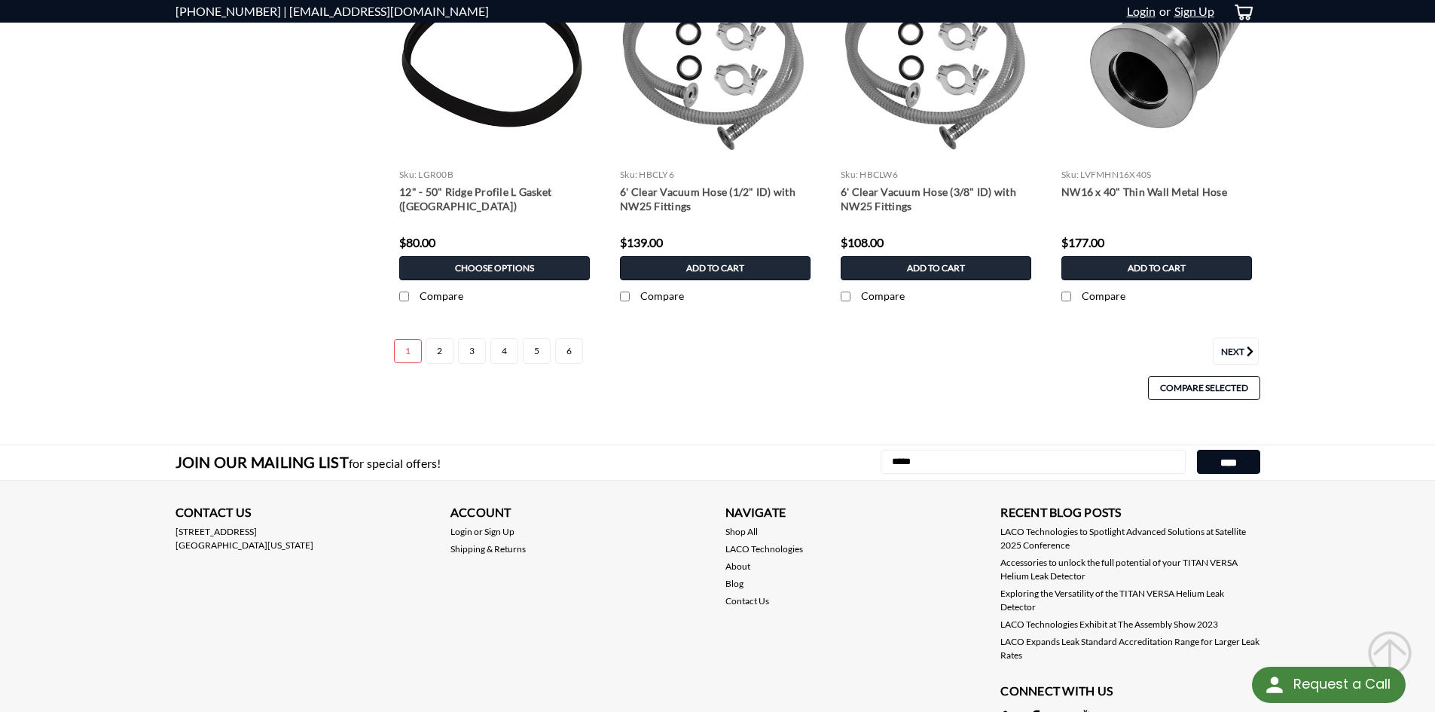
scroll to position [1755, 0]
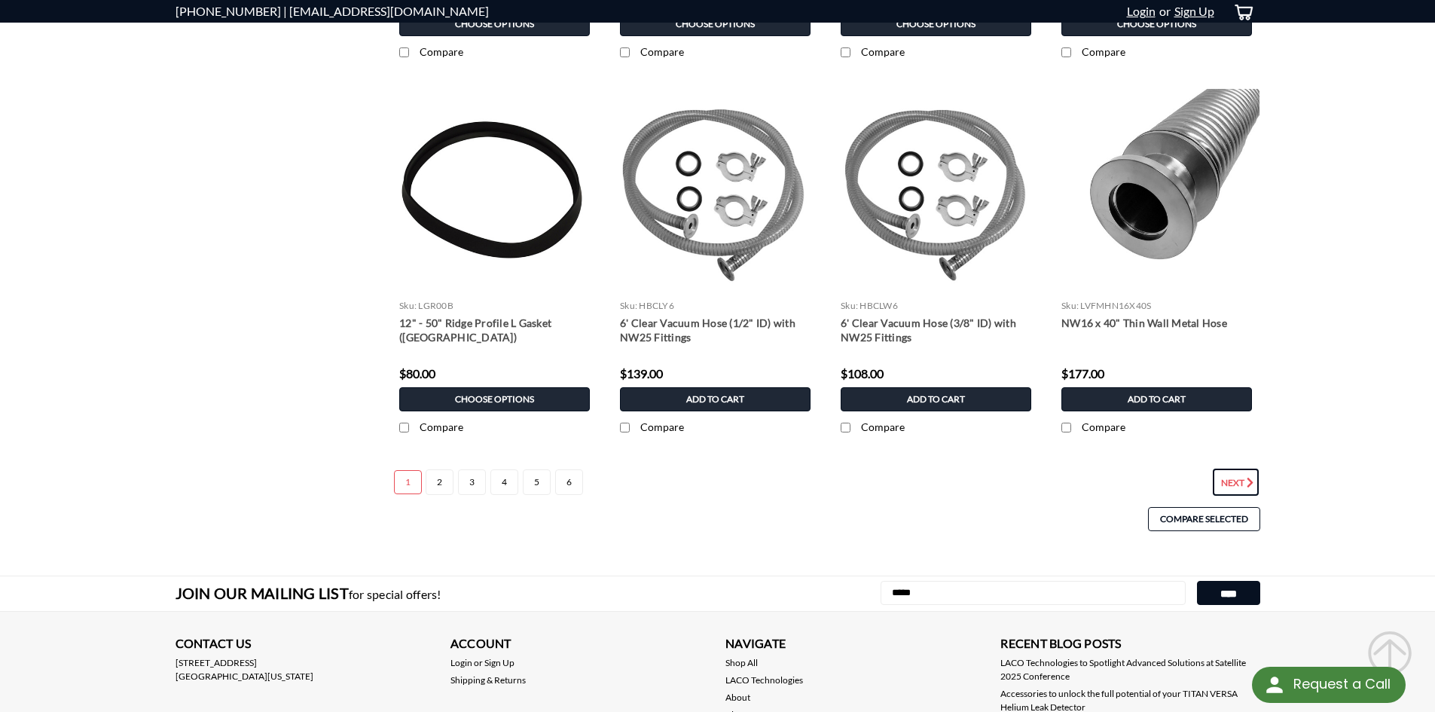
click at [1236, 487] on link "Next" at bounding box center [1236, 481] width 46 height 27
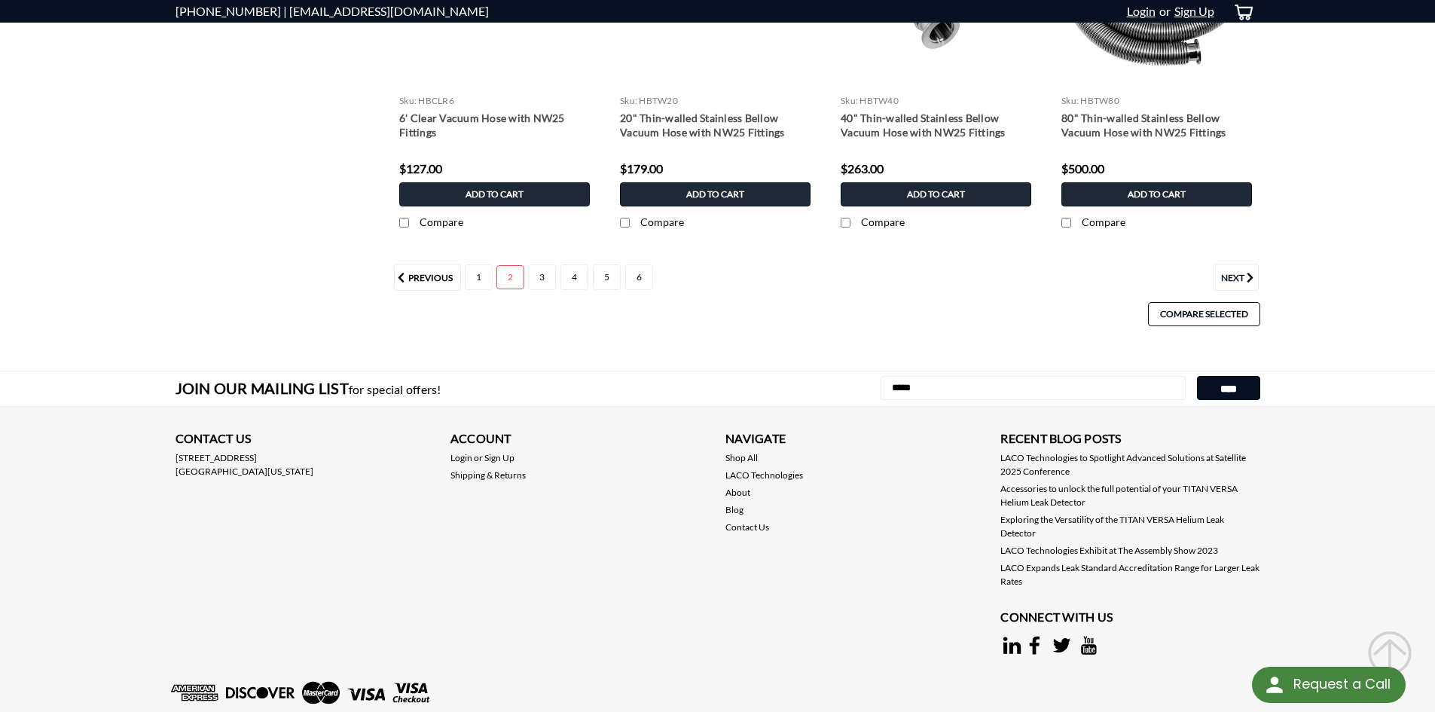
scroll to position [1958, 0]
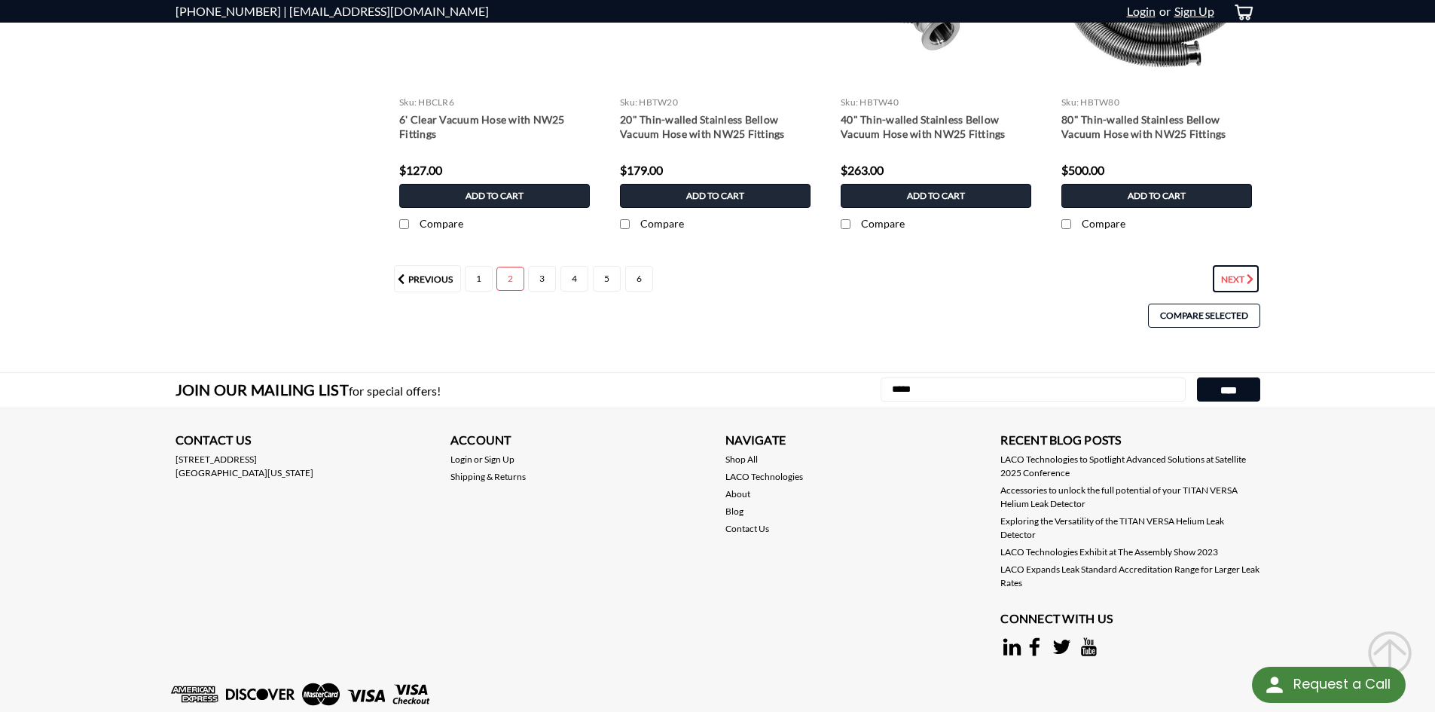
click at [1237, 283] on link "Next" at bounding box center [1236, 278] width 46 height 27
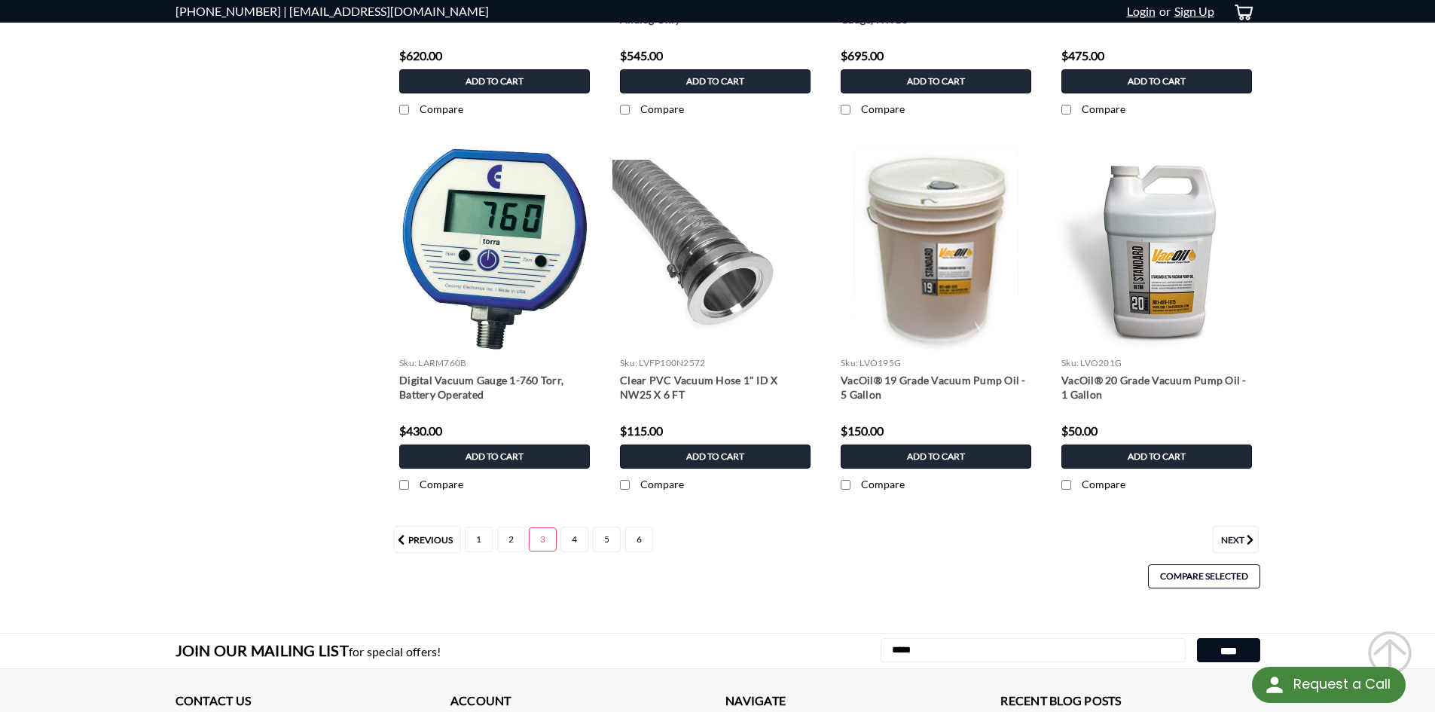
scroll to position [1732, 0]
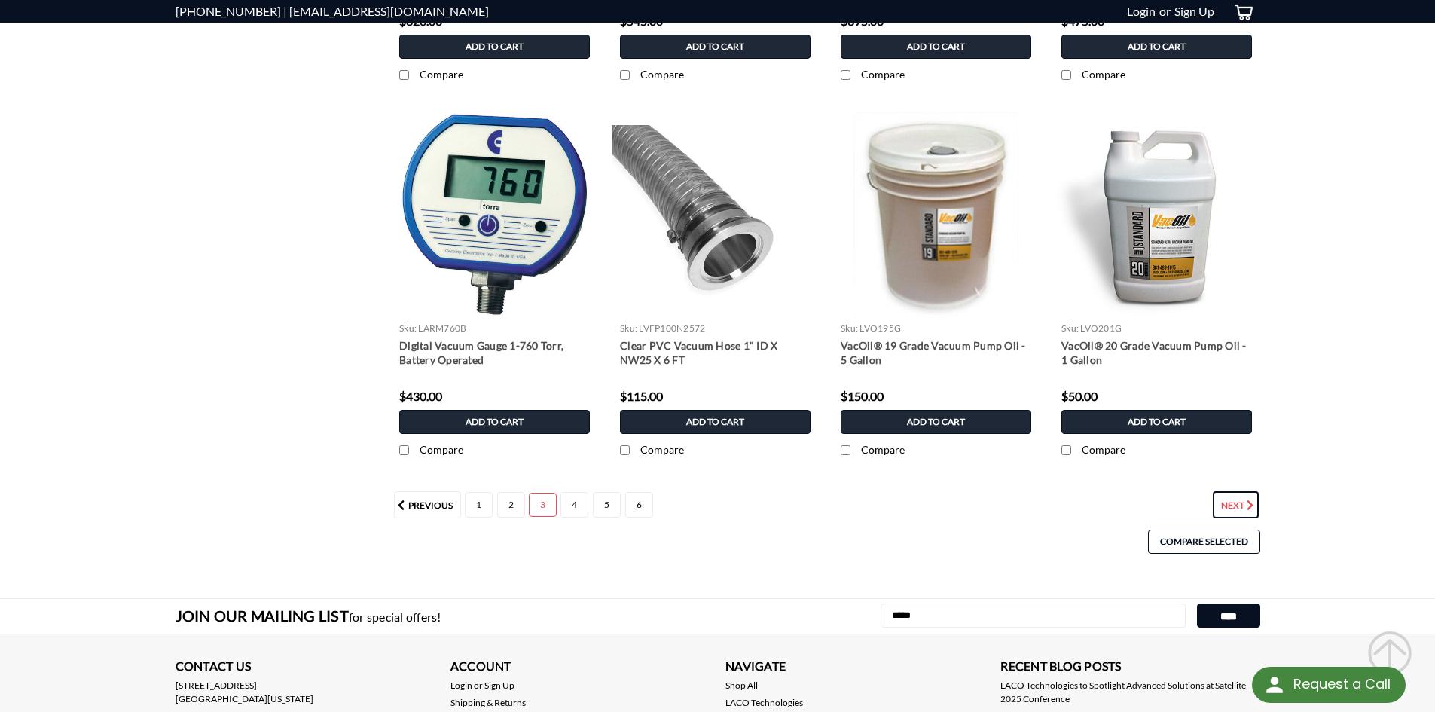
click at [1235, 499] on link "Next" at bounding box center [1236, 504] width 46 height 27
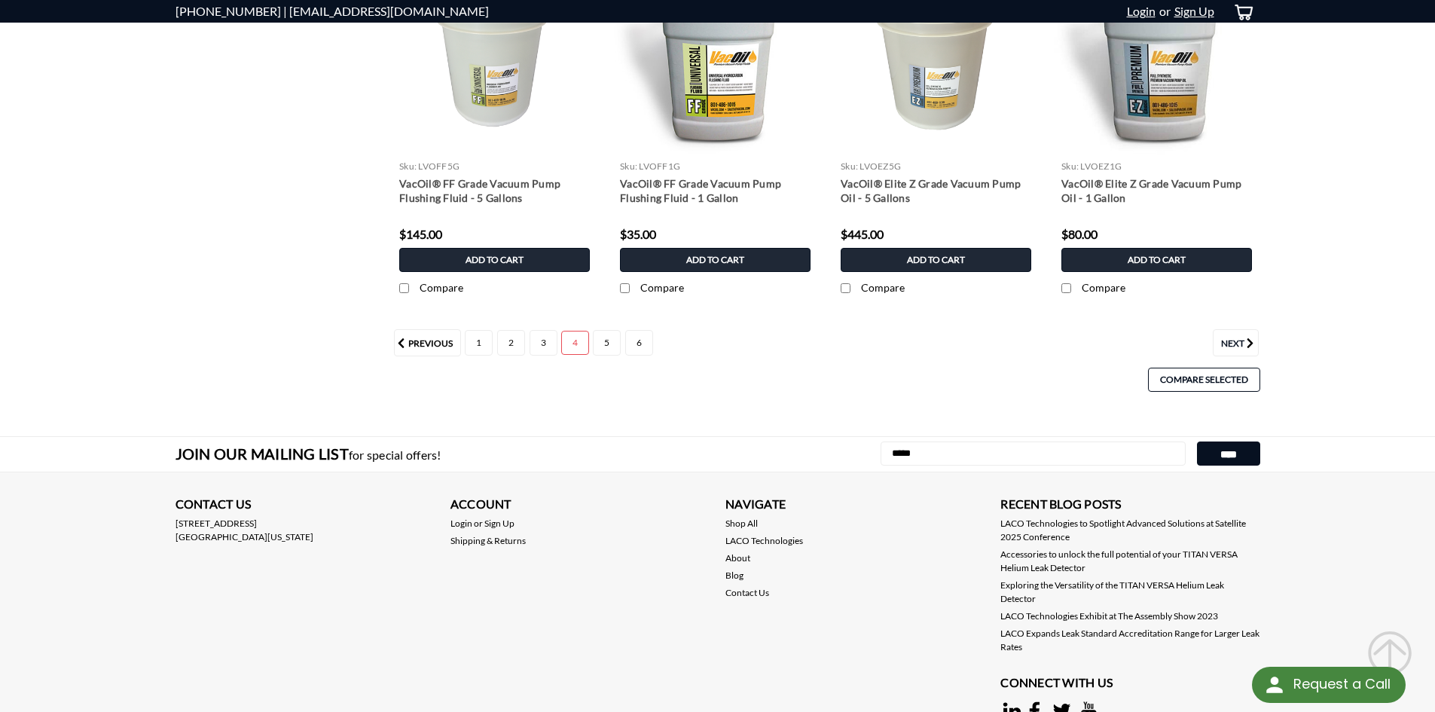
scroll to position [2034, 0]
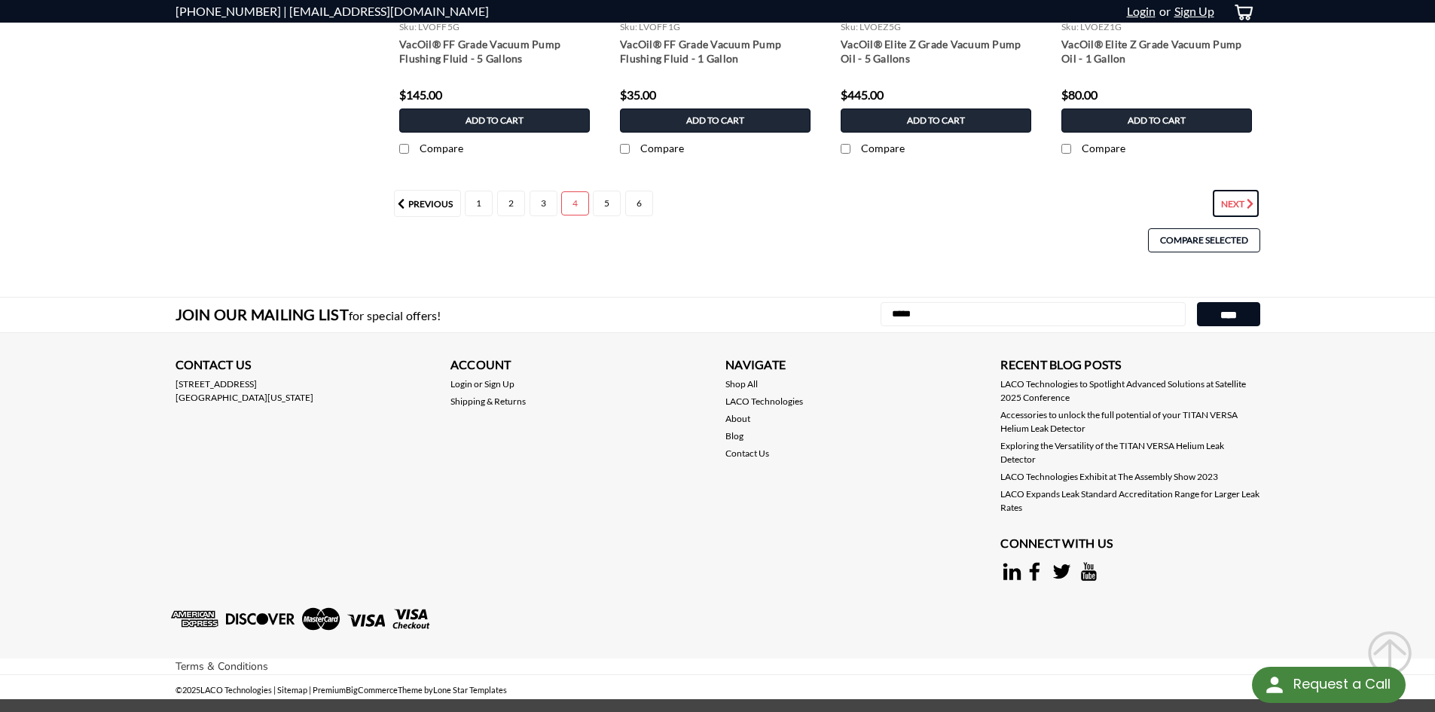
click at [1247, 206] on icon "Next" at bounding box center [1249, 203] width 11 height 11
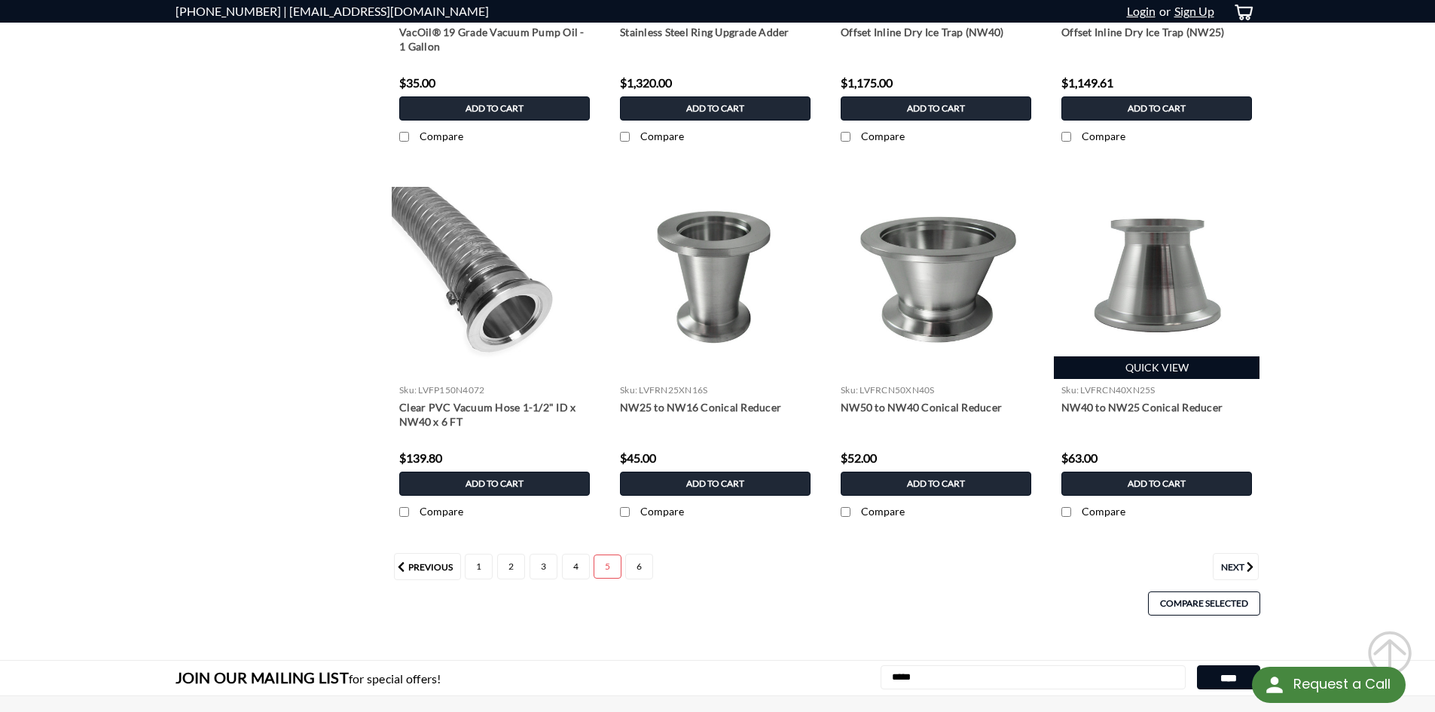
scroll to position [1808, 0]
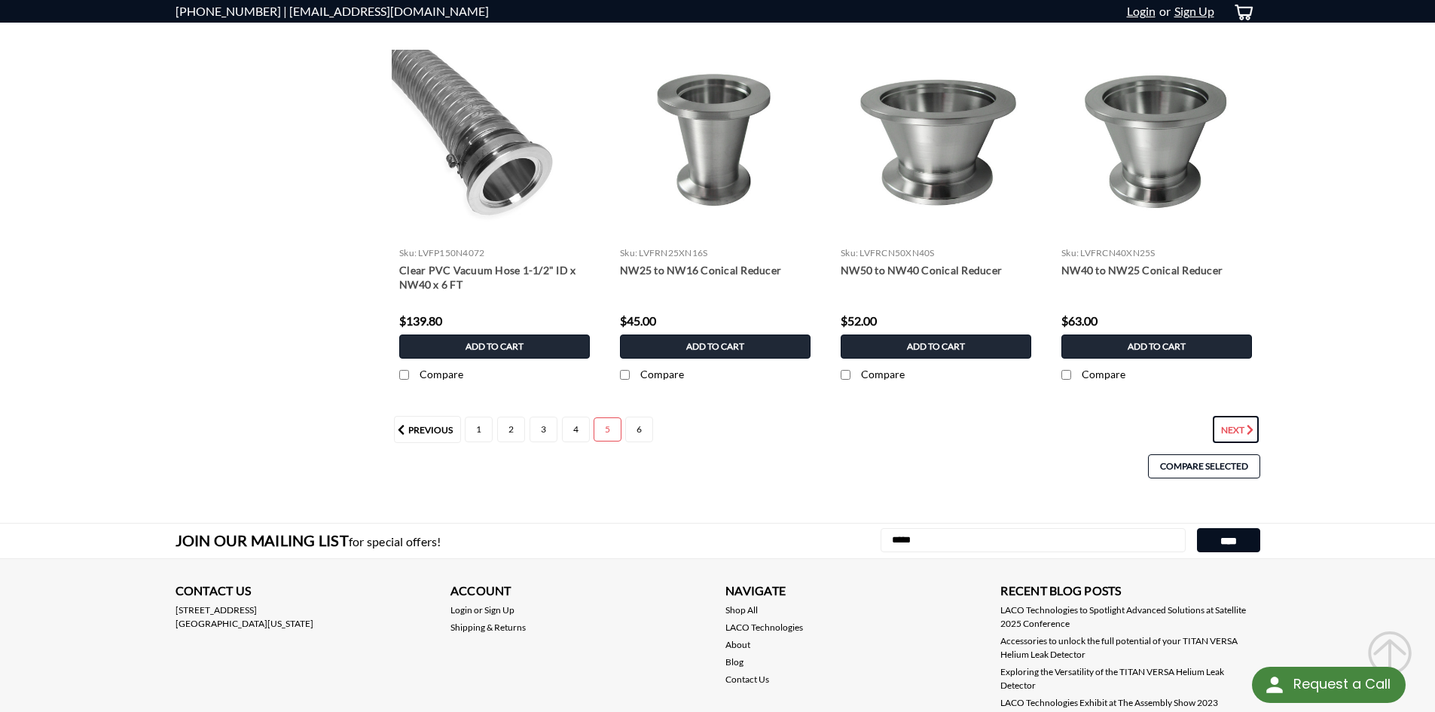
click at [1226, 425] on link "Next" at bounding box center [1236, 429] width 46 height 27
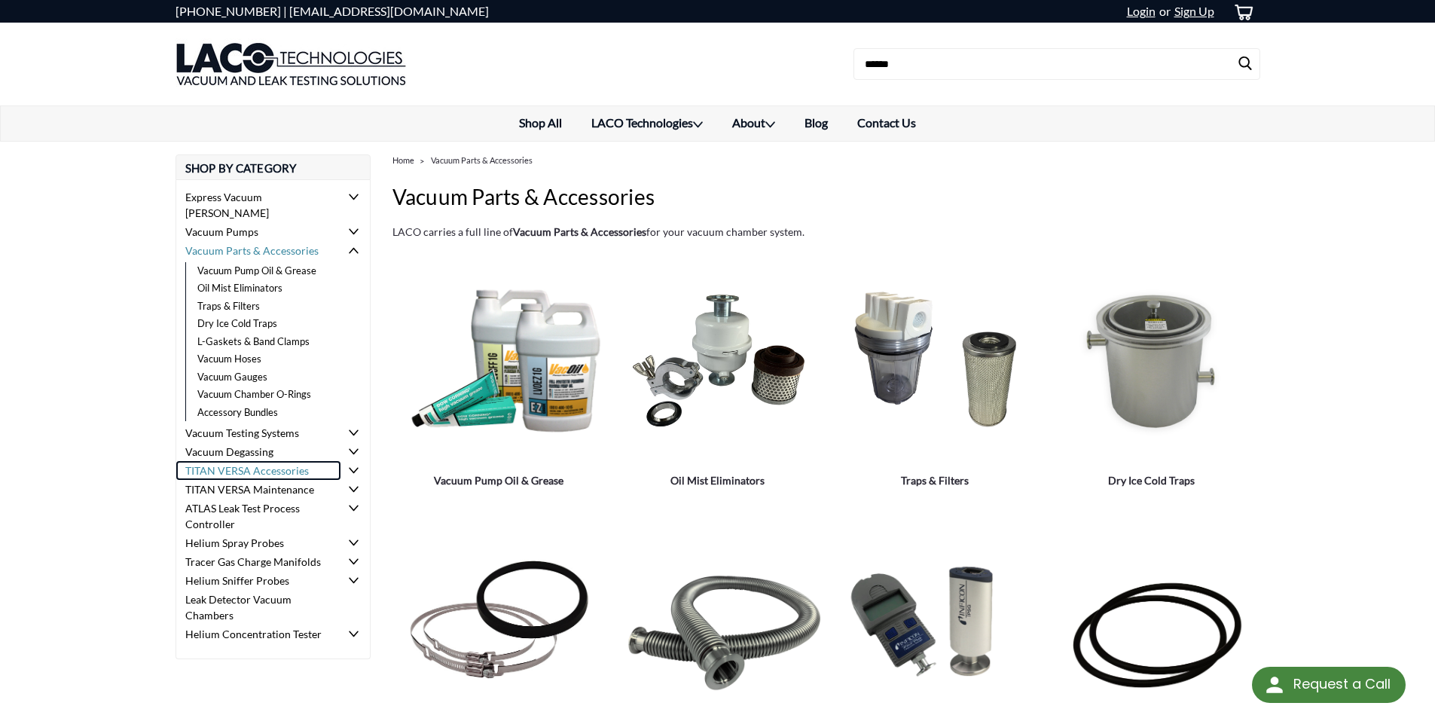
click at [306, 461] on link "TITAN VERSA Accessories" at bounding box center [258, 470] width 165 height 19
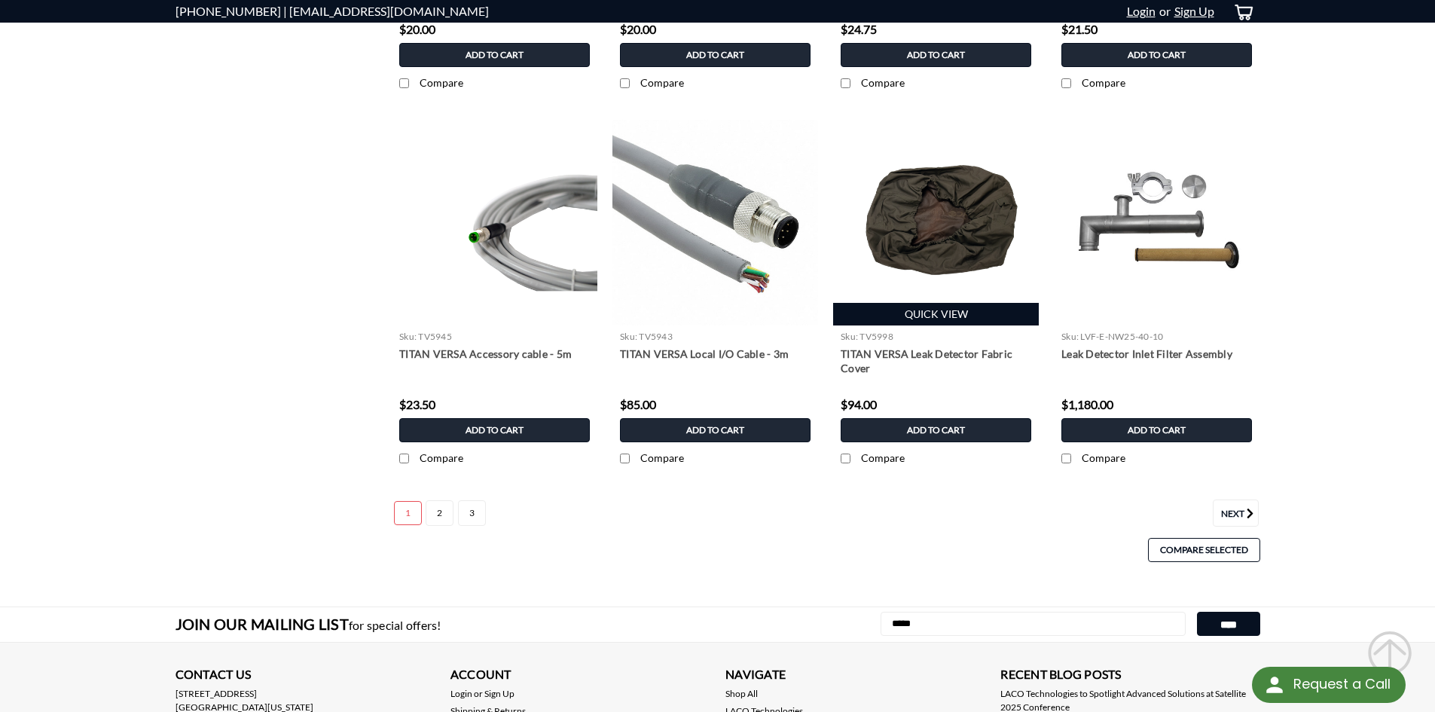
scroll to position [1431, 0]
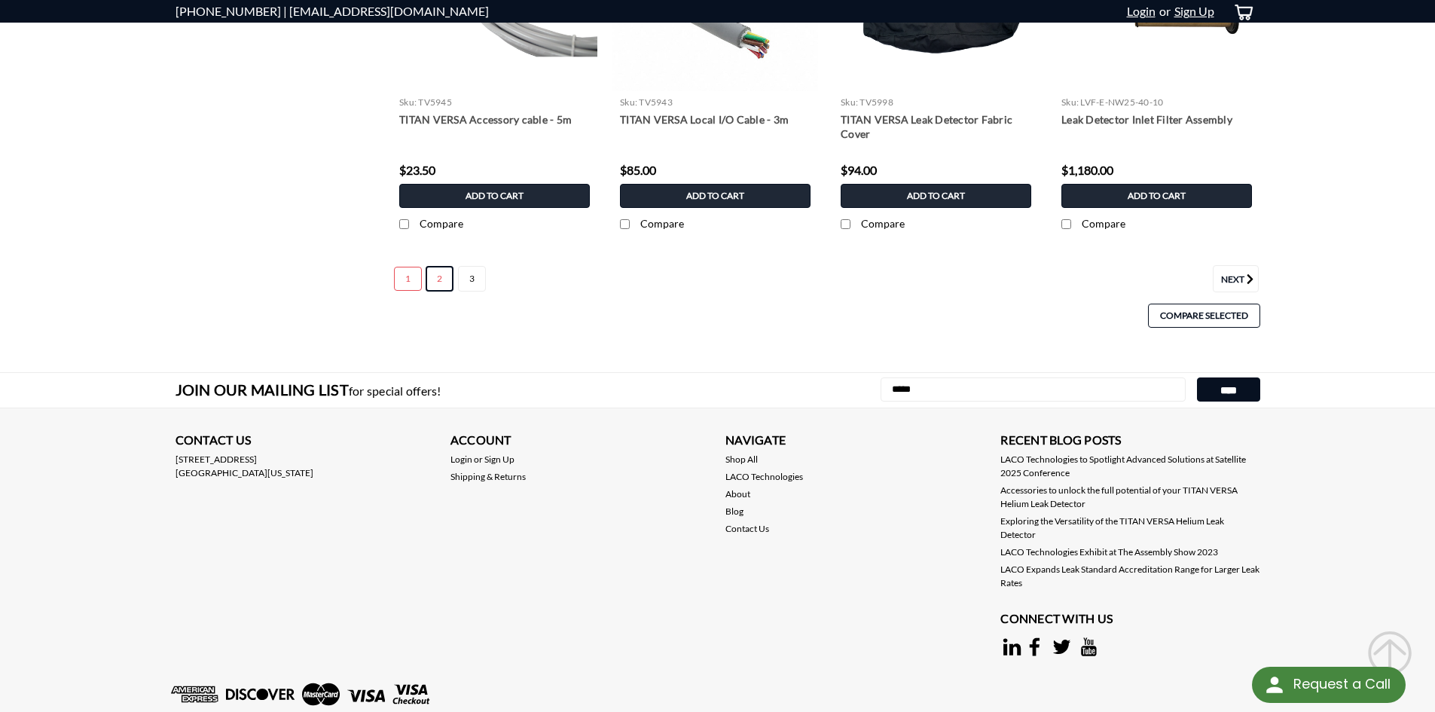
click at [438, 280] on link "2" at bounding box center [440, 279] width 28 height 26
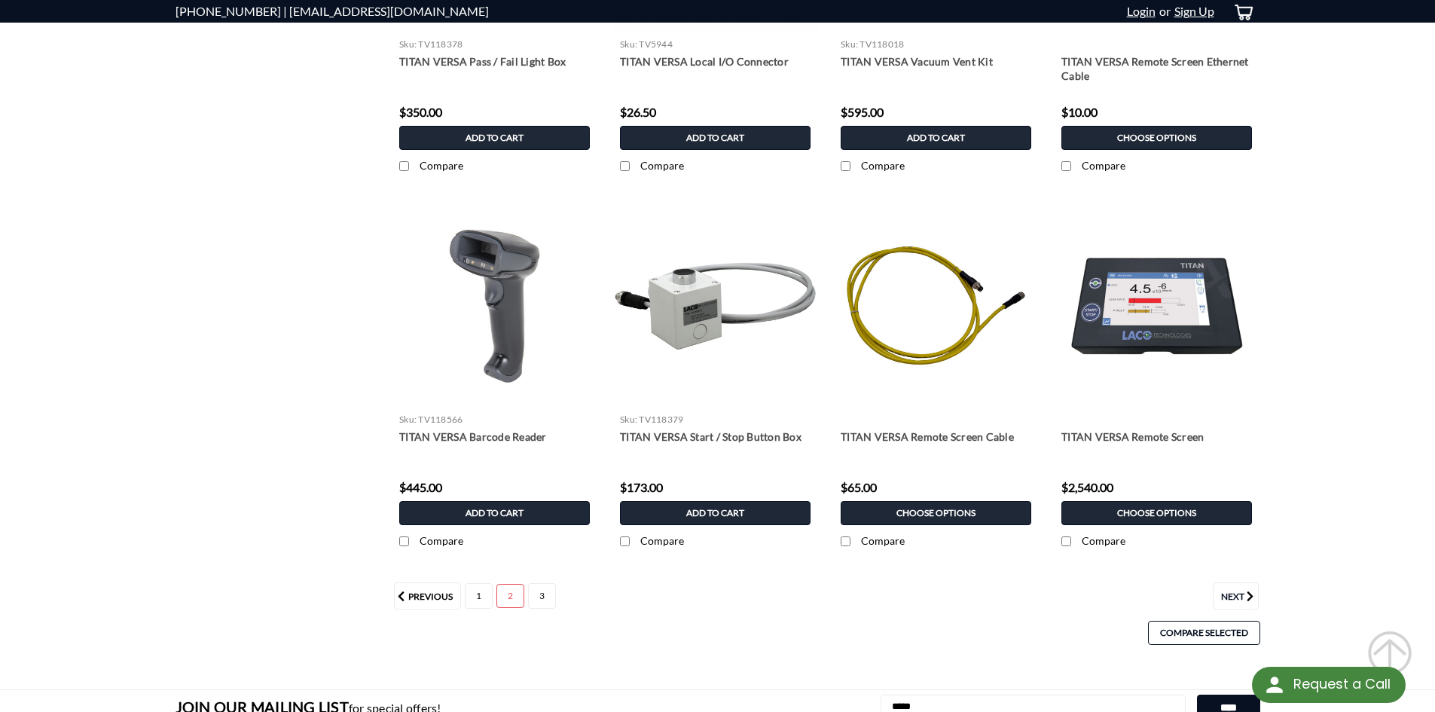
scroll to position [1130, 0]
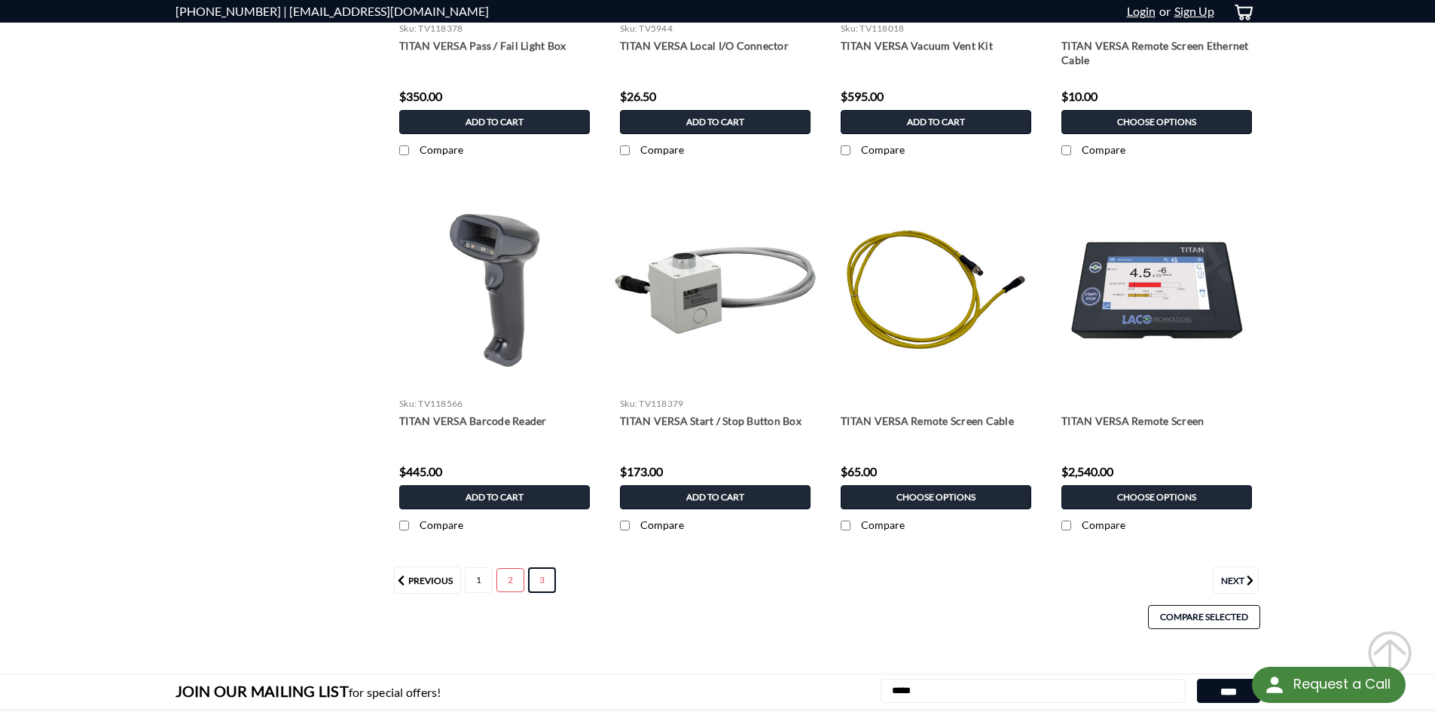
click at [545, 581] on link "3" at bounding box center [542, 580] width 28 height 26
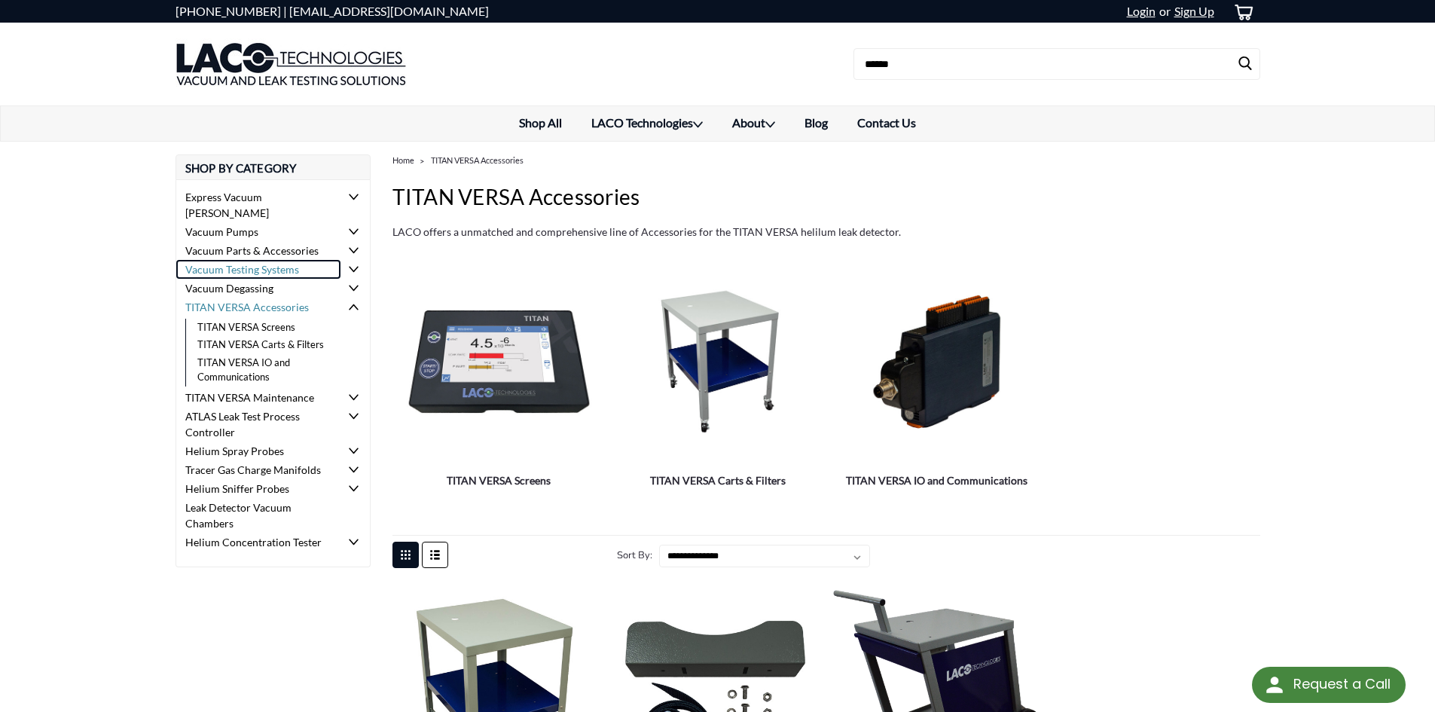
click at [318, 262] on link "Vacuum Testing Systems" at bounding box center [258, 269] width 165 height 19
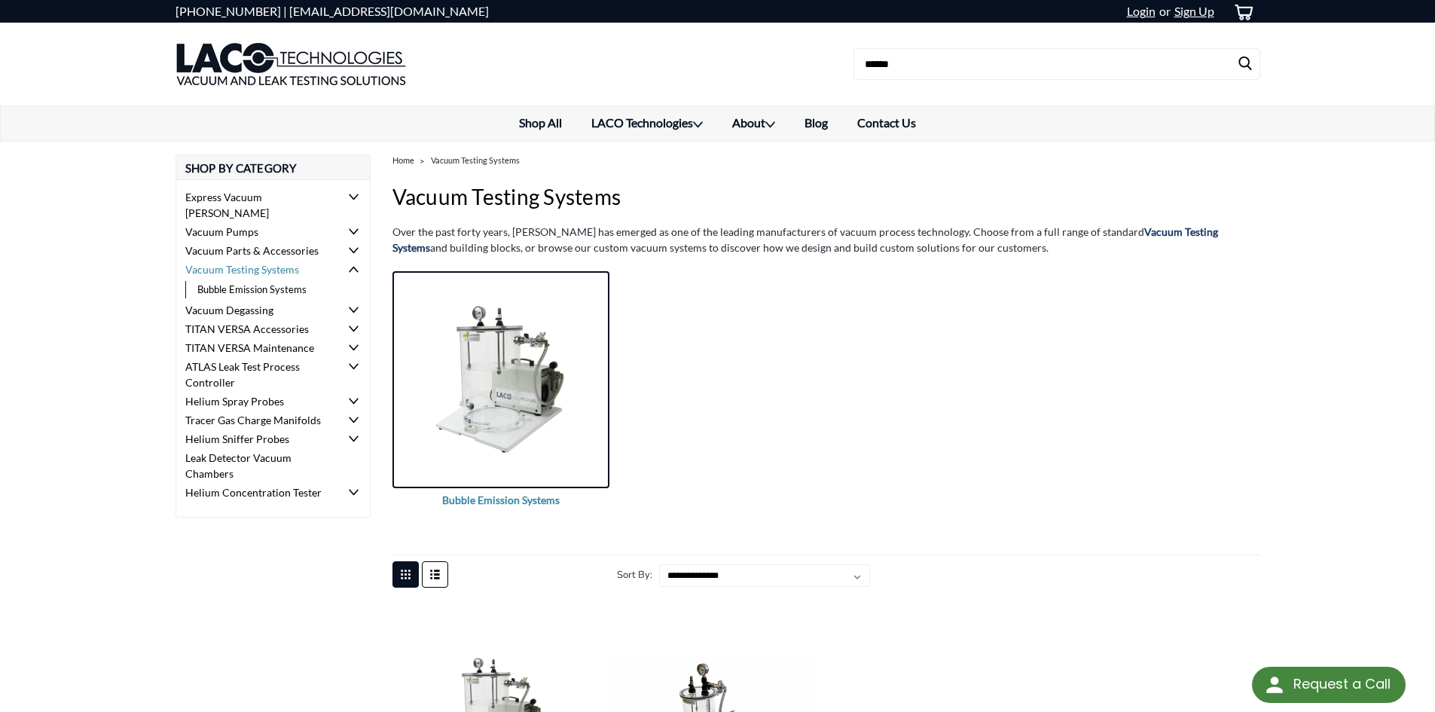
click at [492, 368] on img "Bubble Emission Systems" at bounding box center [500, 379] width 217 height 157
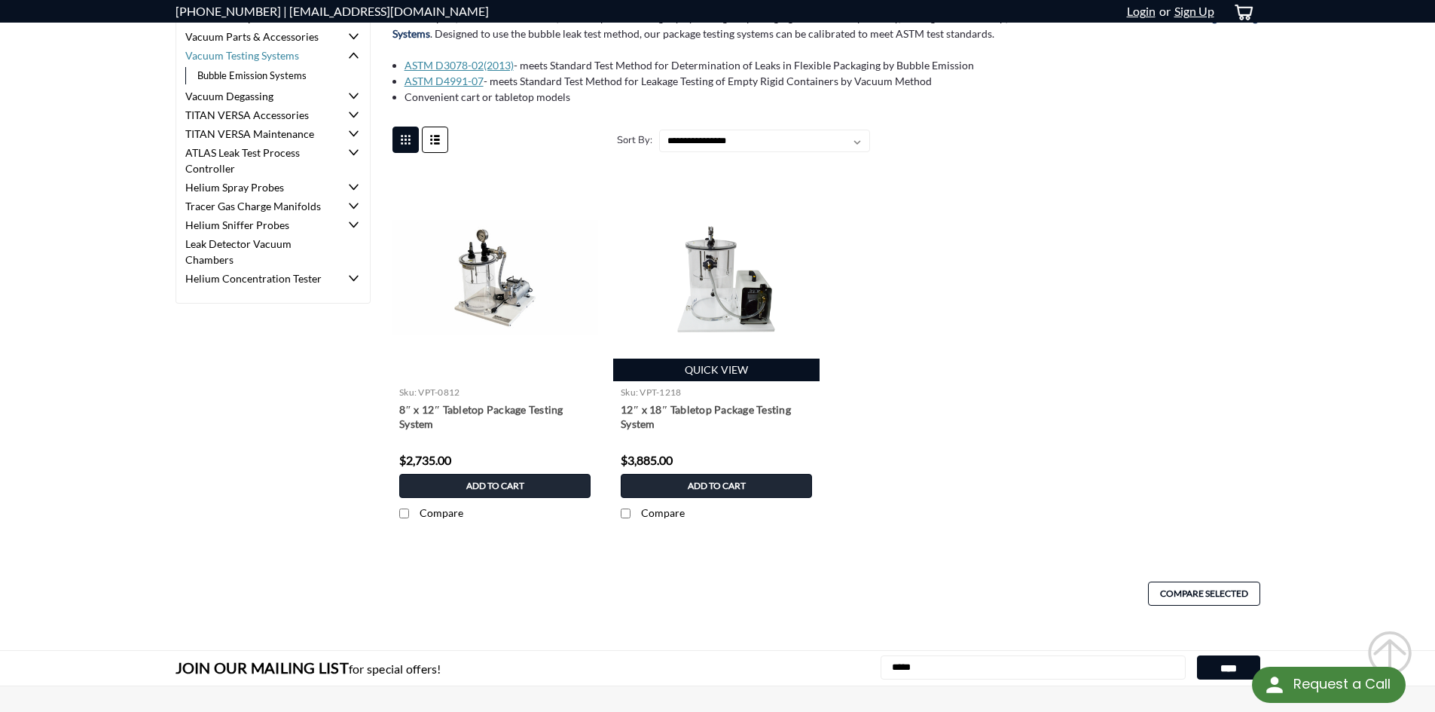
scroll to position [75, 0]
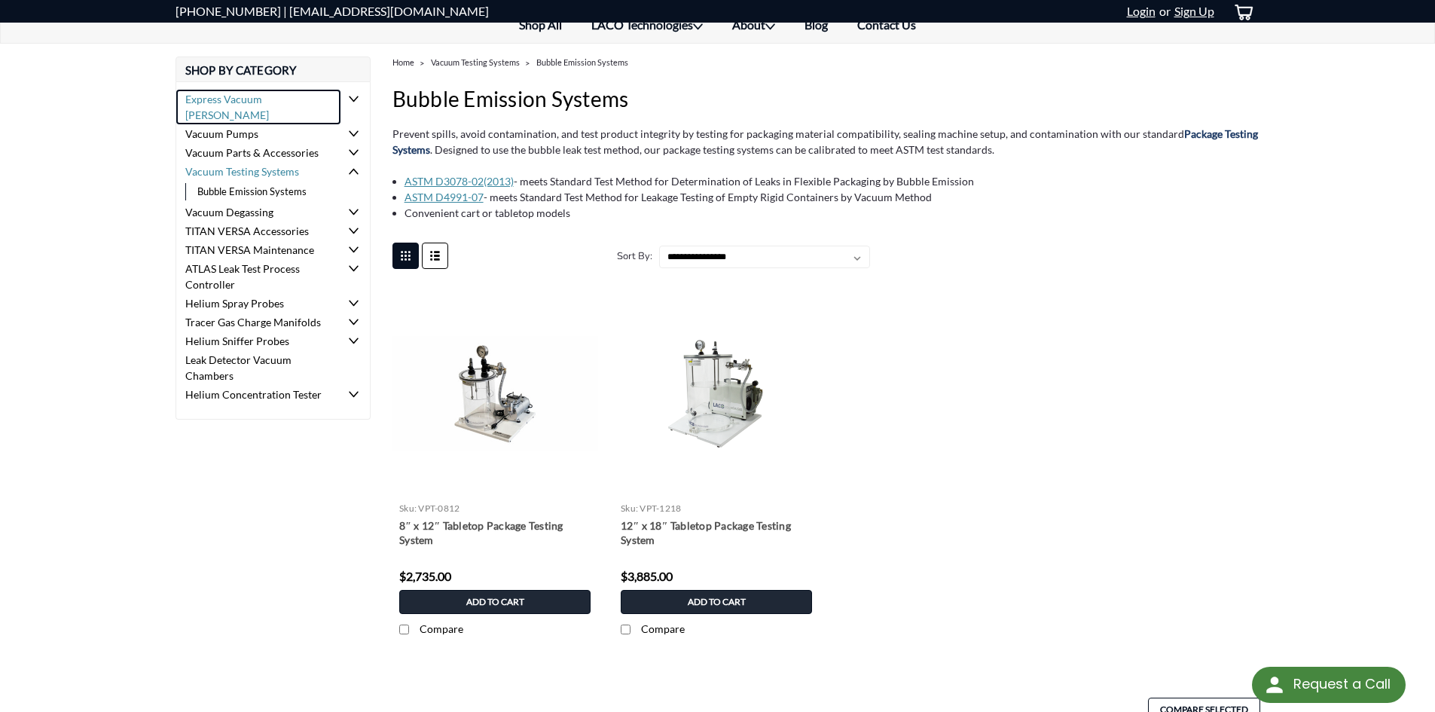
click at [260, 101] on link "Express Vacuum [PERSON_NAME]" at bounding box center [258, 107] width 165 height 35
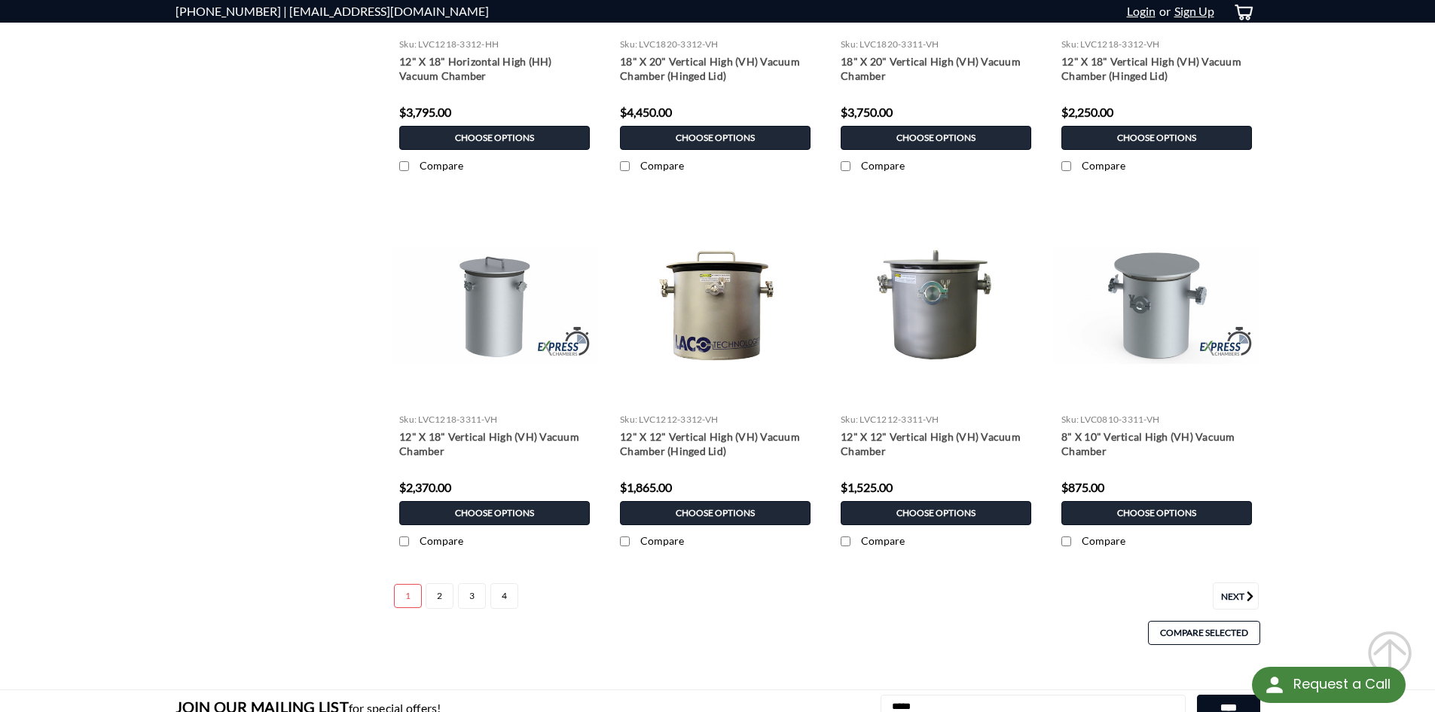
scroll to position [1431, 0]
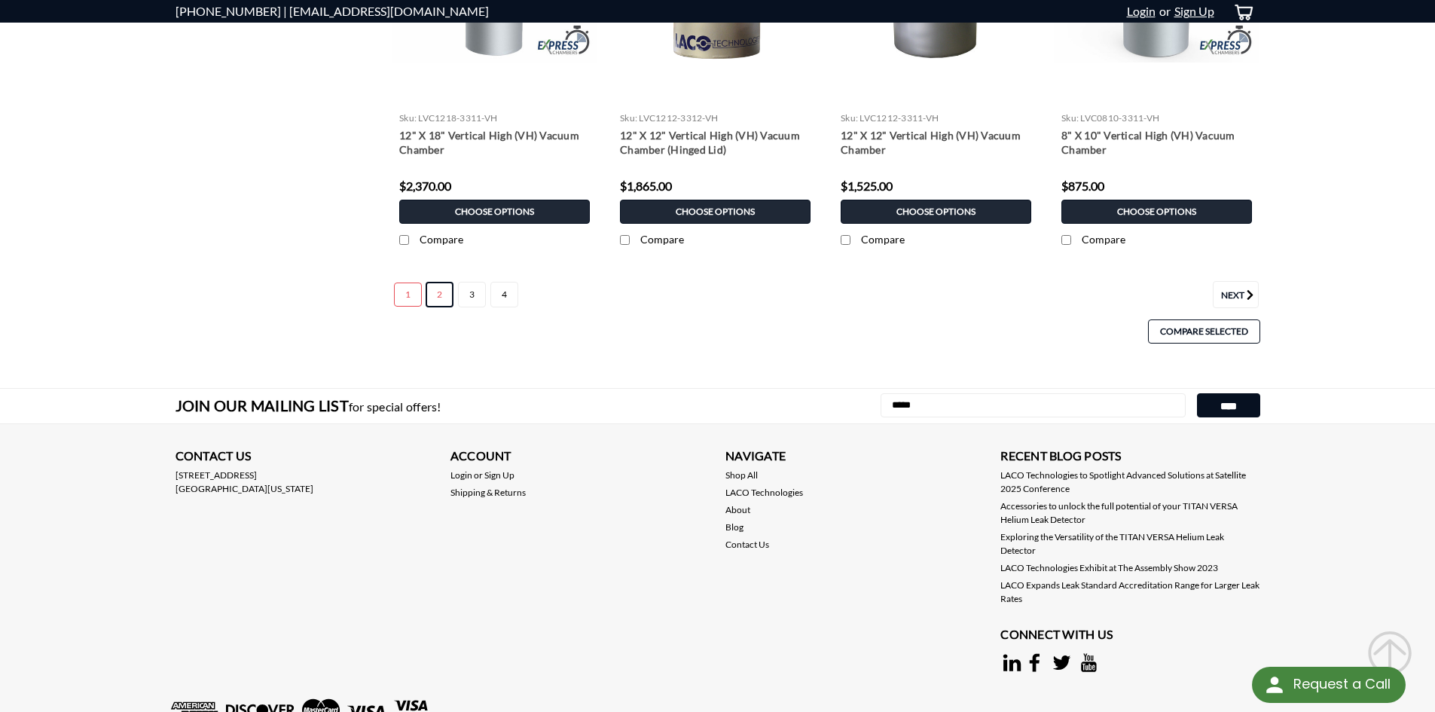
click at [439, 298] on link "2" at bounding box center [440, 295] width 28 height 26
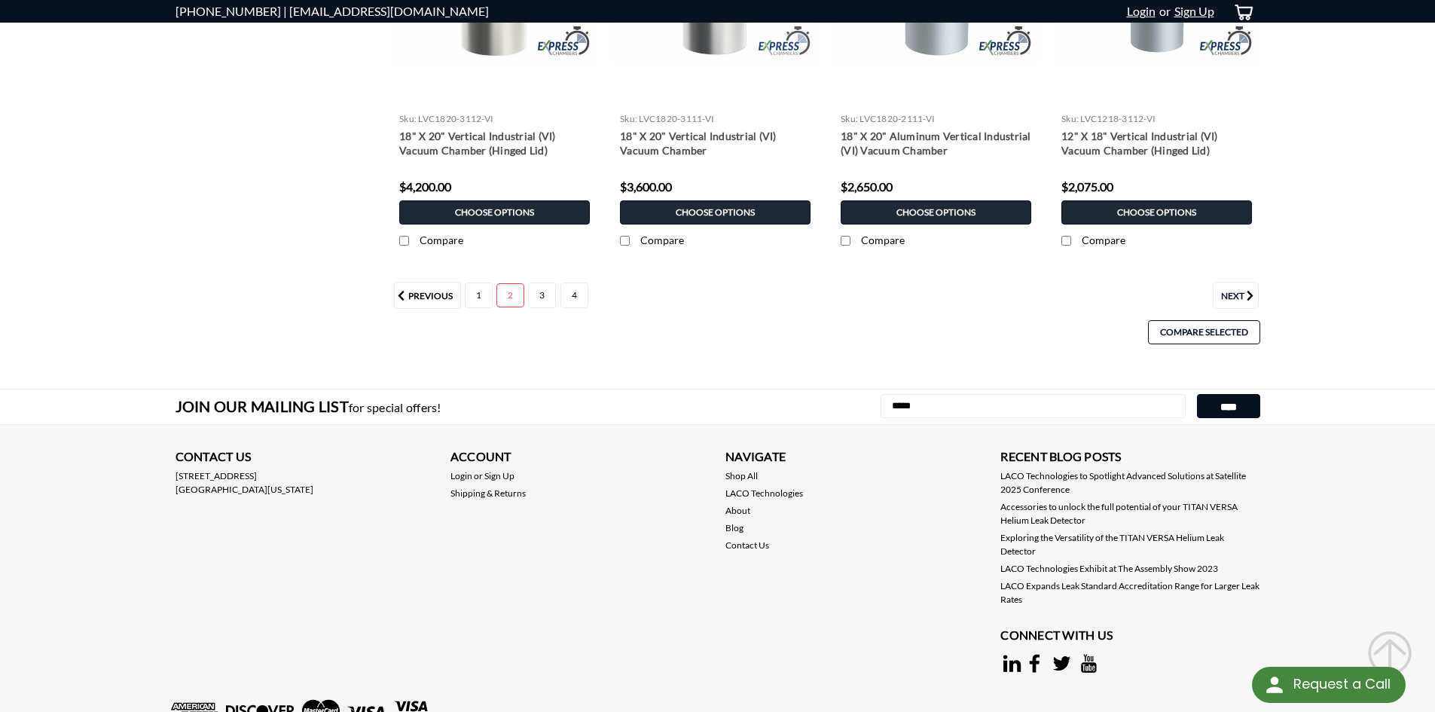
scroll to position [1431, 0]
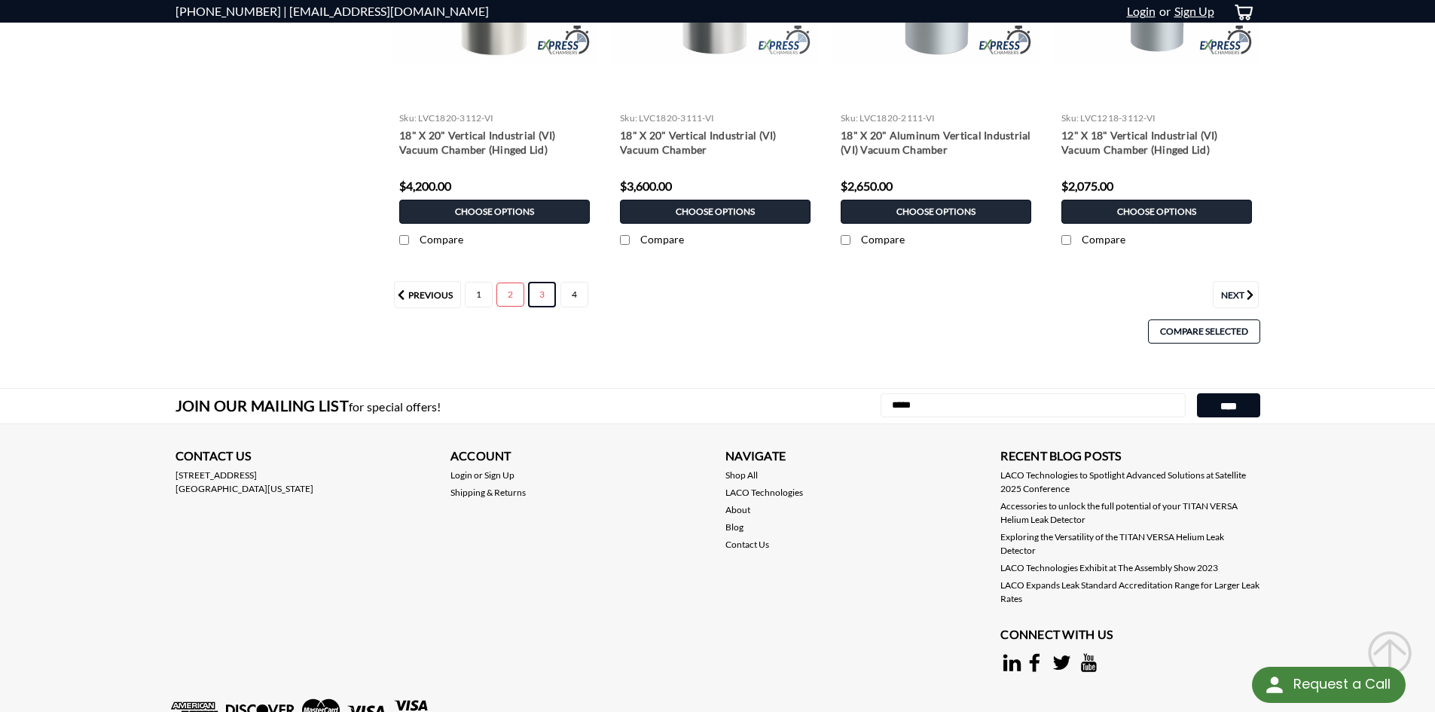
click at [531, 300] on link "3" at bounding box center [542, 295] width 28 height 26
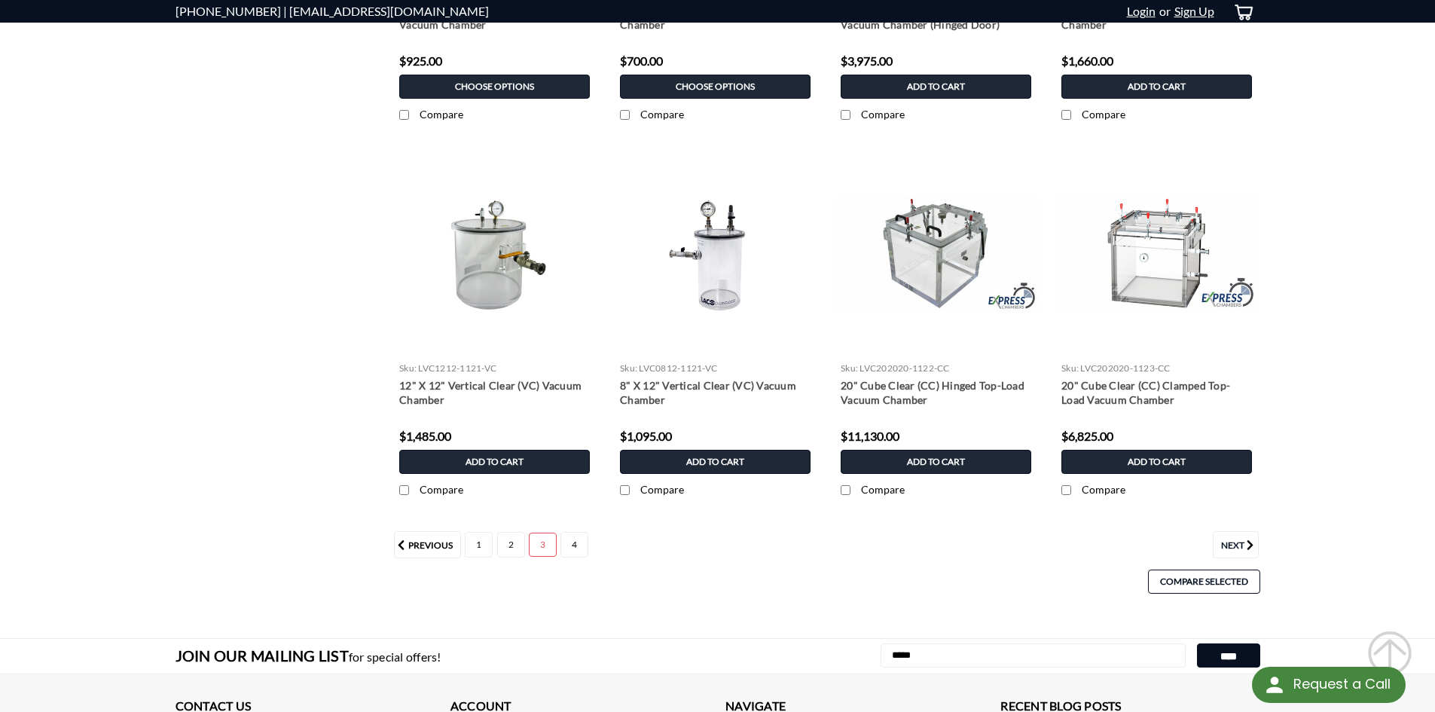
scroll to position [1280, 0]
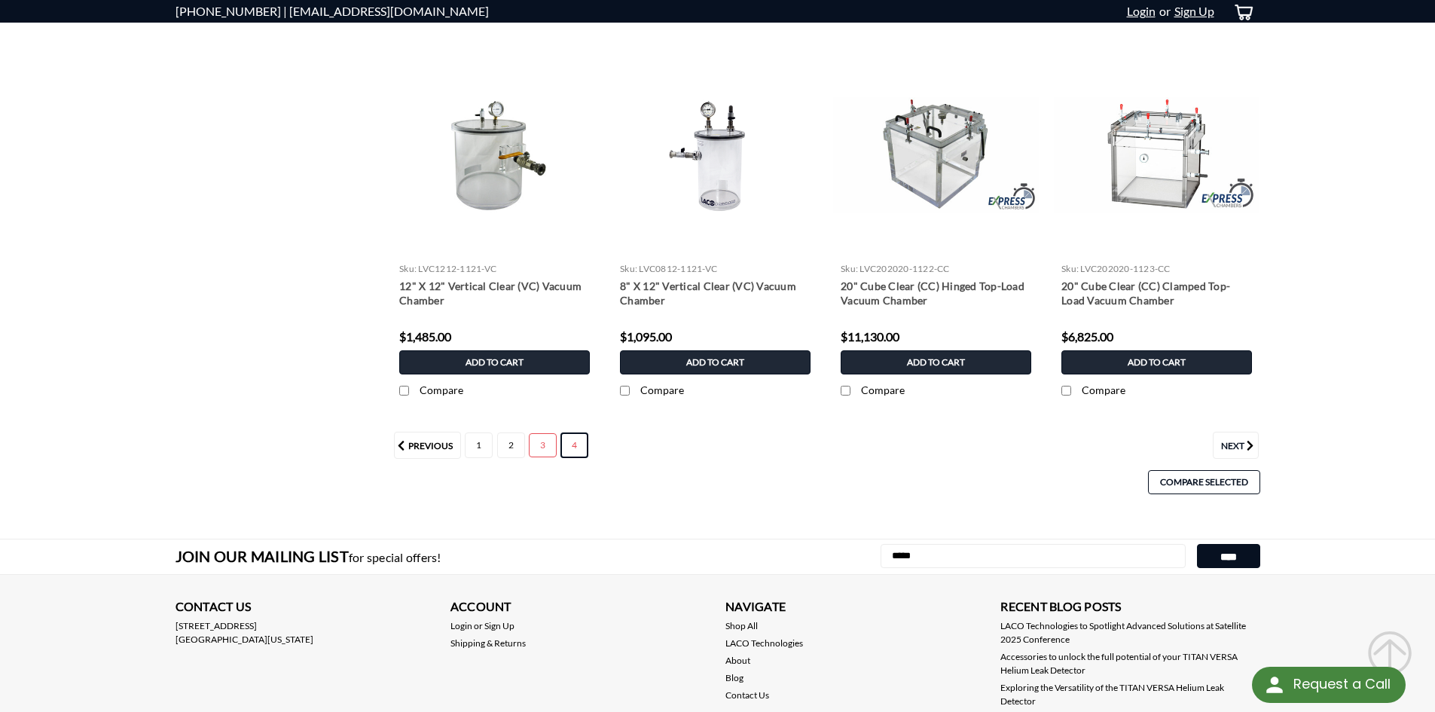
click at [569, 442] on link "4" at bounding box center [574, 445] width 28 height 26
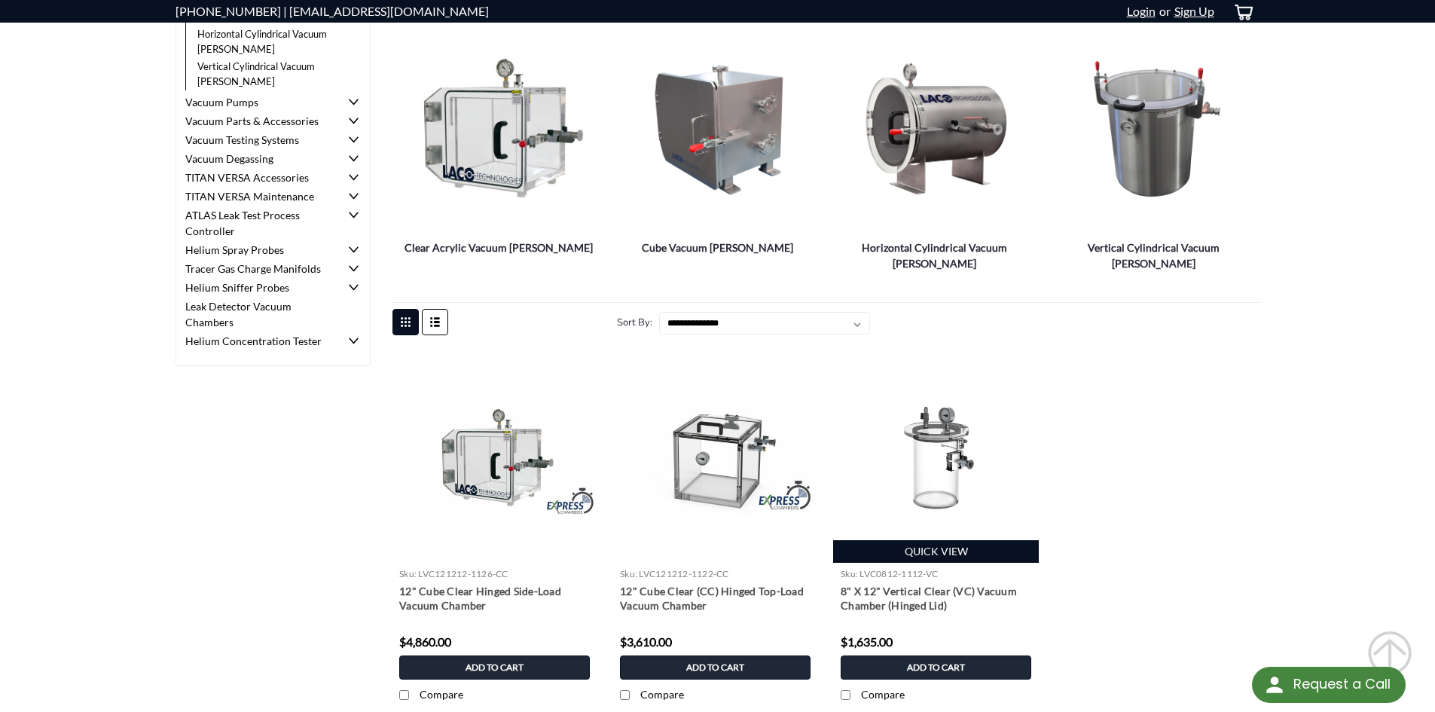
scroll to position [301, 0]
